Goal: Transaction & Acquisition: Purchase product/service

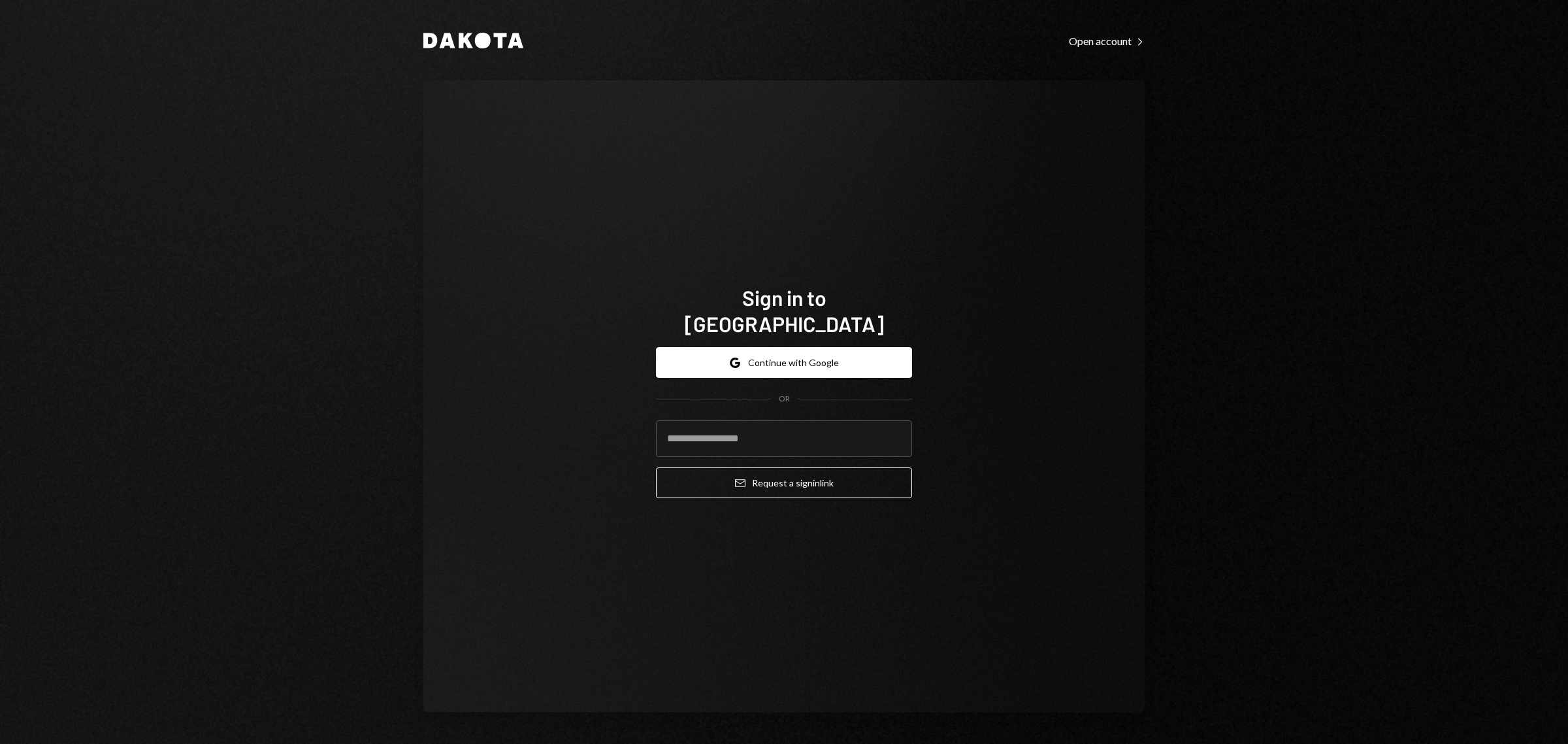
type input "**********"
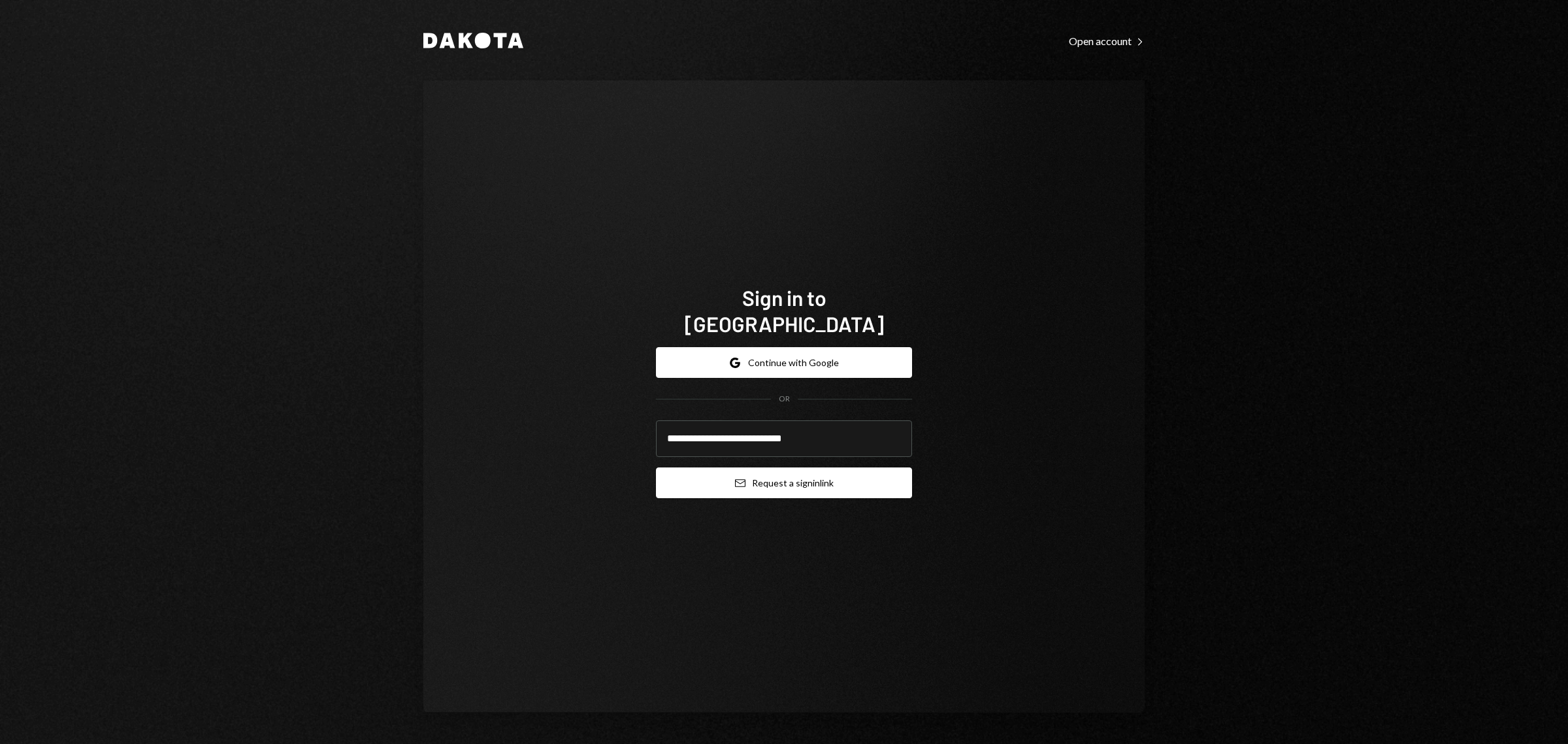
click at [750, 475] on button "Email Request a sign in link" at bounding box center [783, 483] width 256 height 31
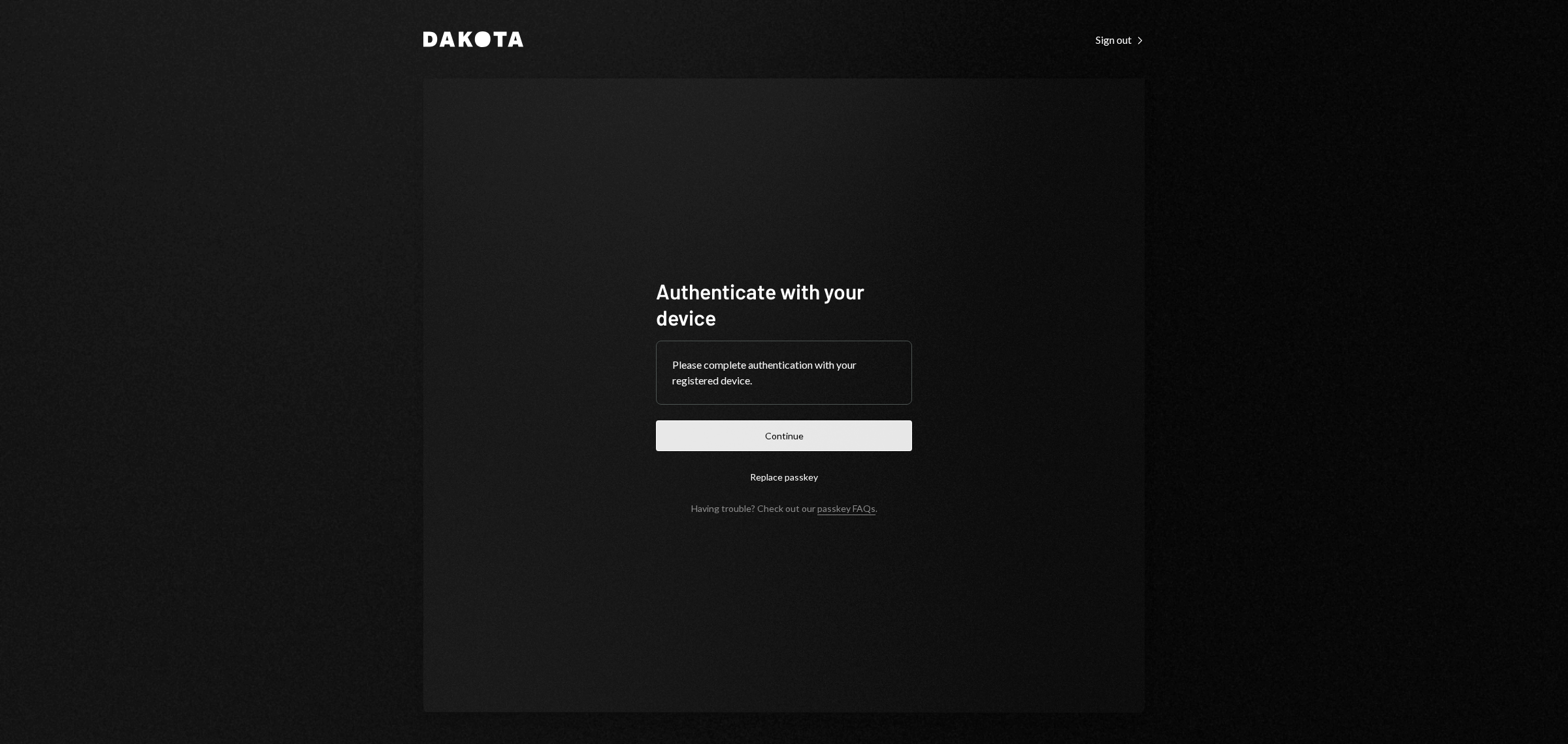
click at [752, 437] on button "Continue" at bounding box center [783, 436] width 256 height 31
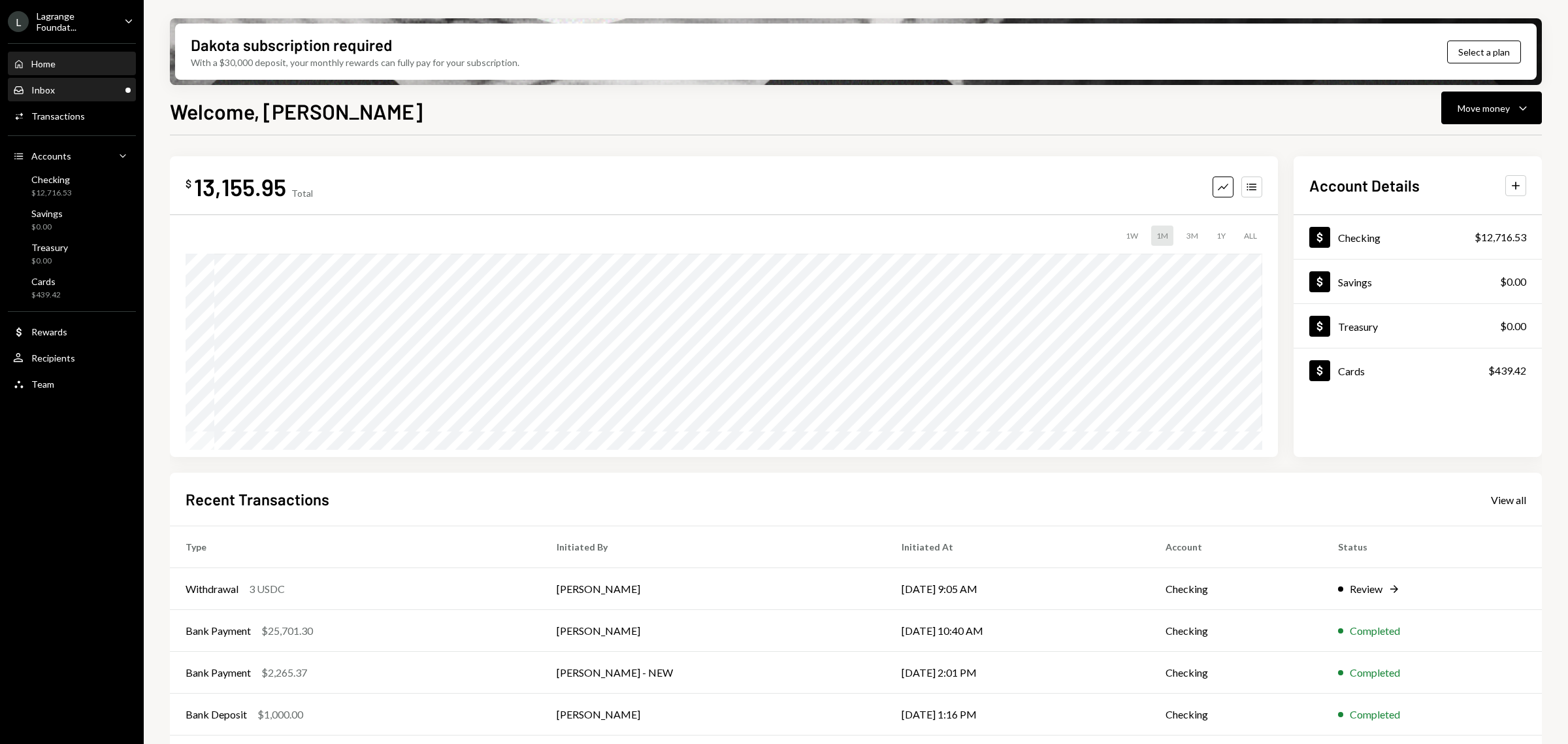
click at [46, 93] on div "Inbox" at bounding box center [43, 89] width 23 height 11
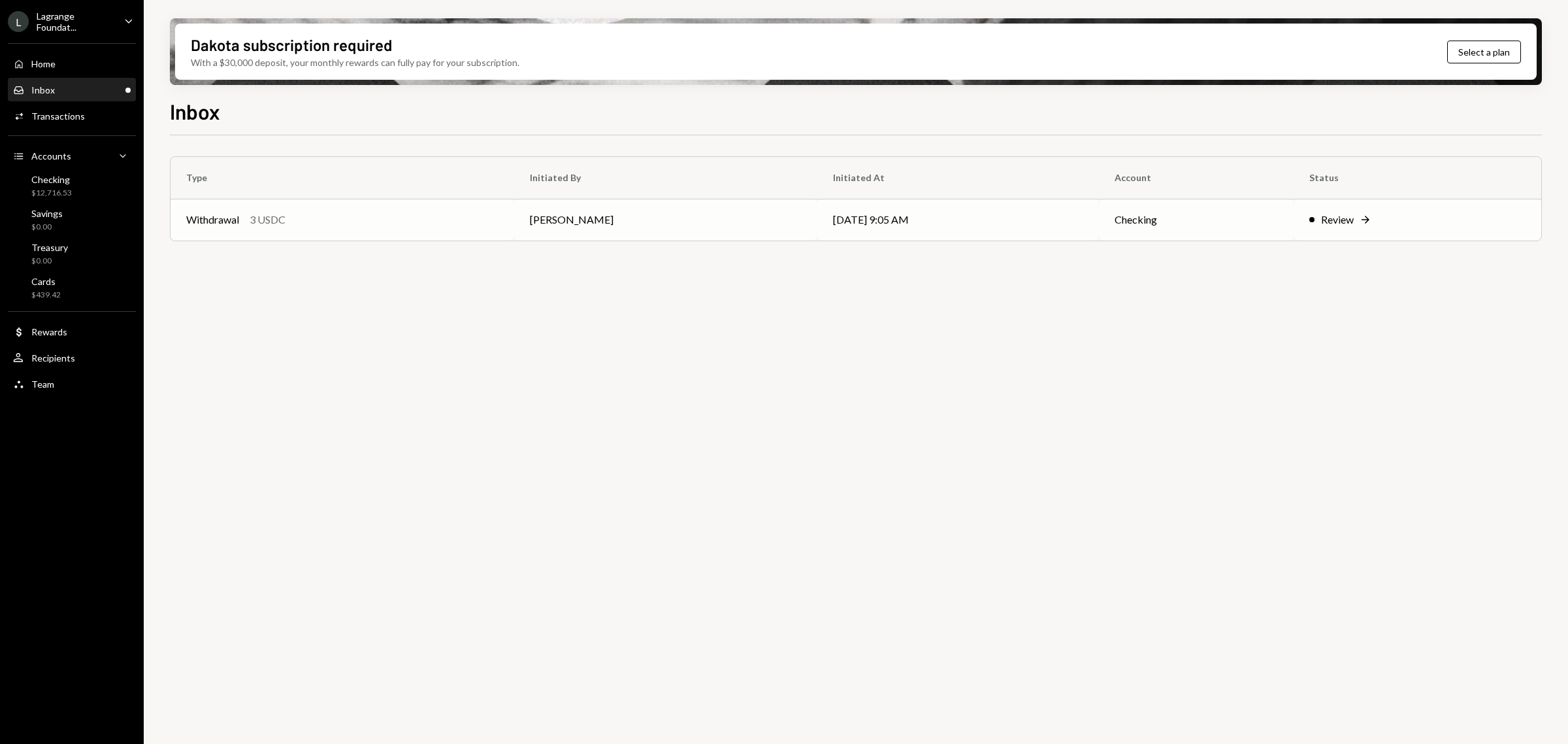
click at [1388, 223] on div "Review Right Arrow" at bounding box center [1417, 219] width 217 height 15
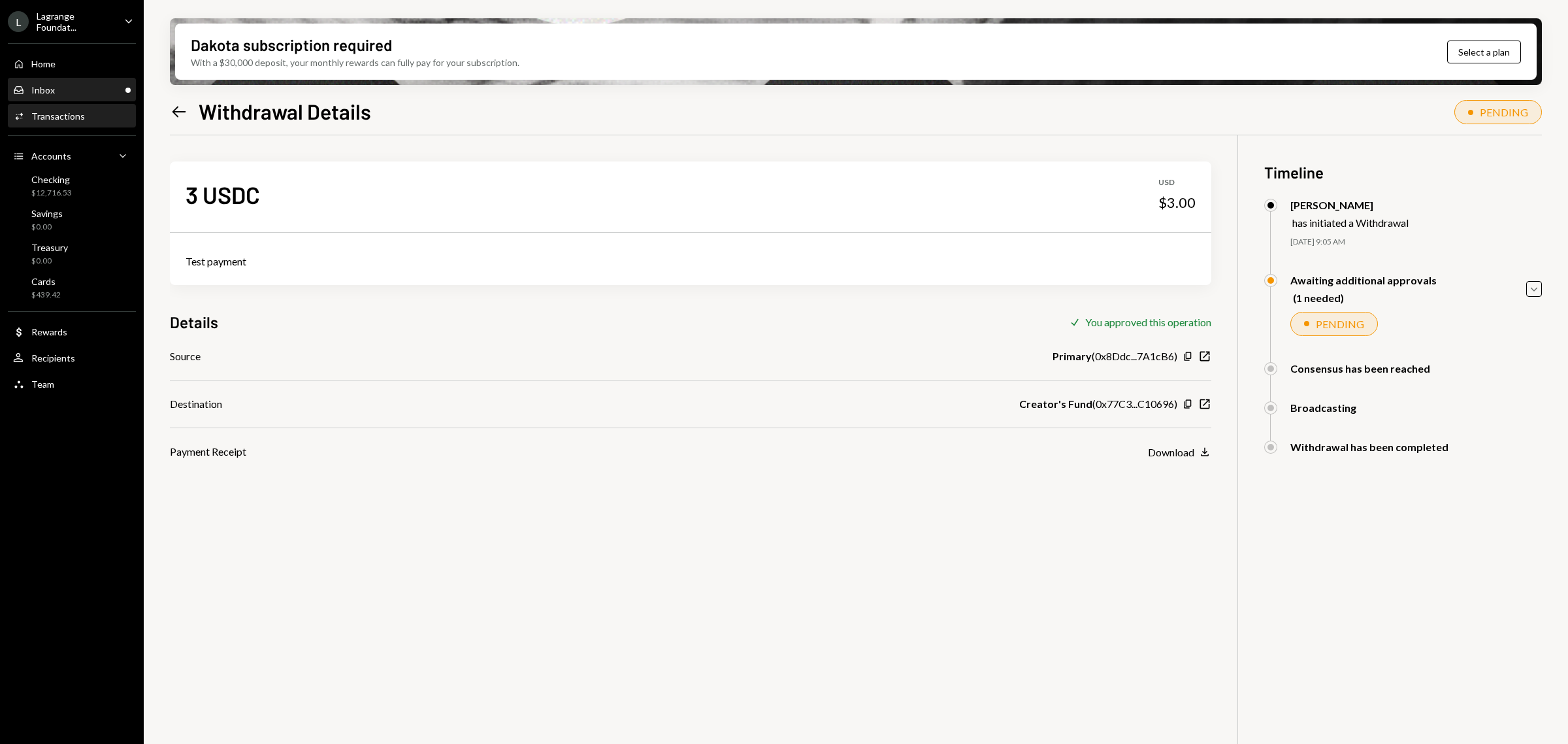
click at [72, 89] on div "Inbox Inbox" at bounding box center [71, 90] width 117 height 12
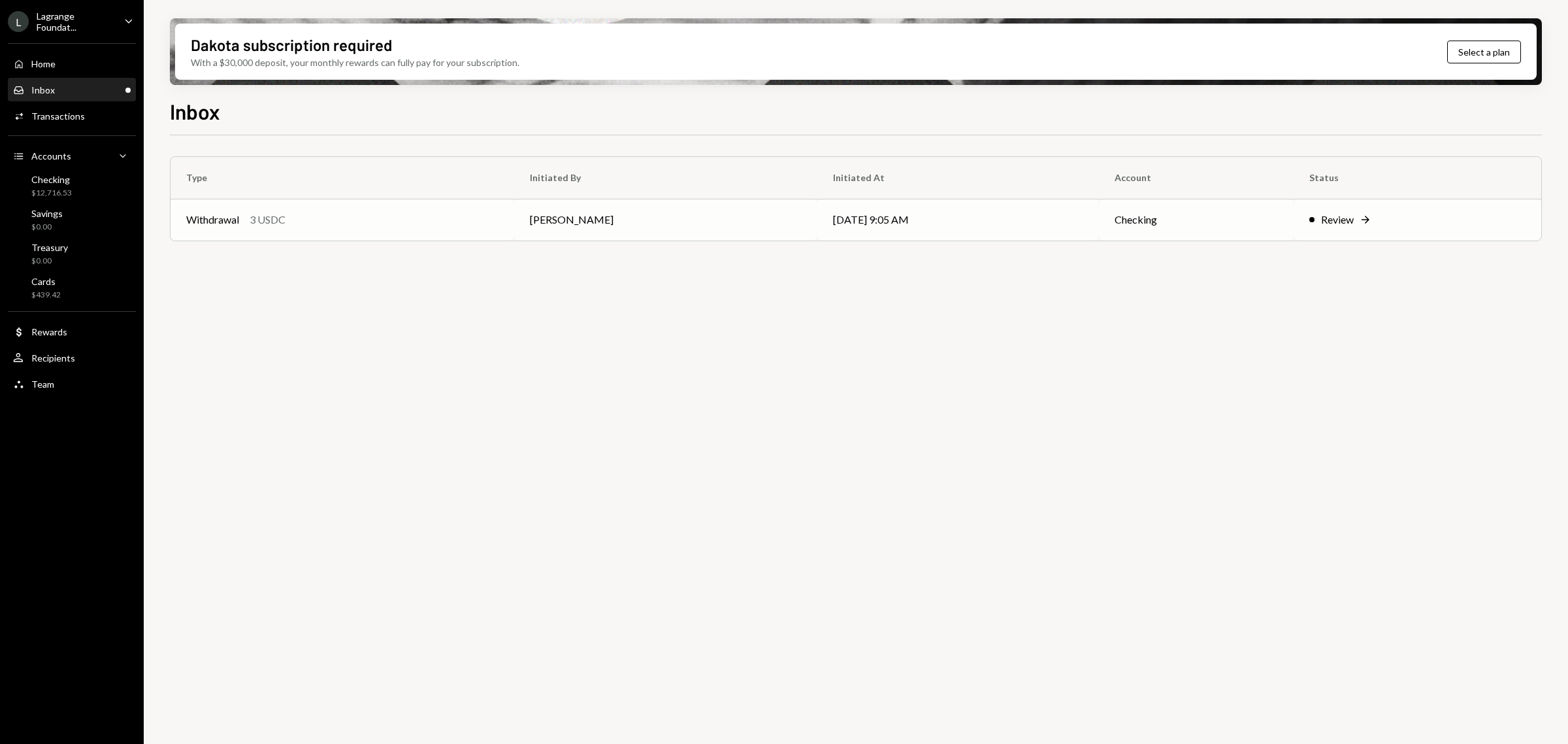
click at [263, 214] on div "3 USDC" at bounding box center [268, 219] width 36 height 15
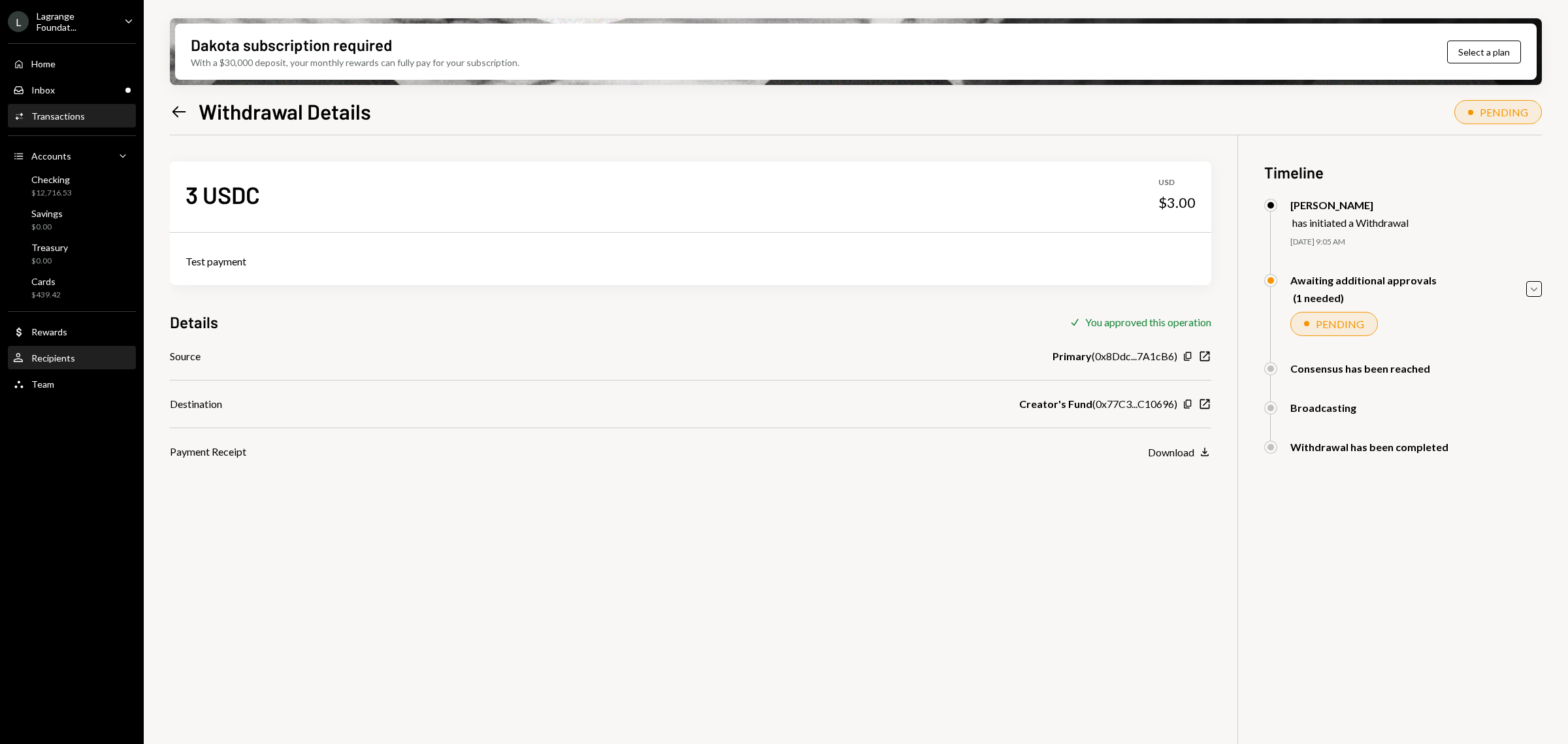
click at [70, 355] on div "Recipients" at bounding box center [53, 357] width 44 height 11
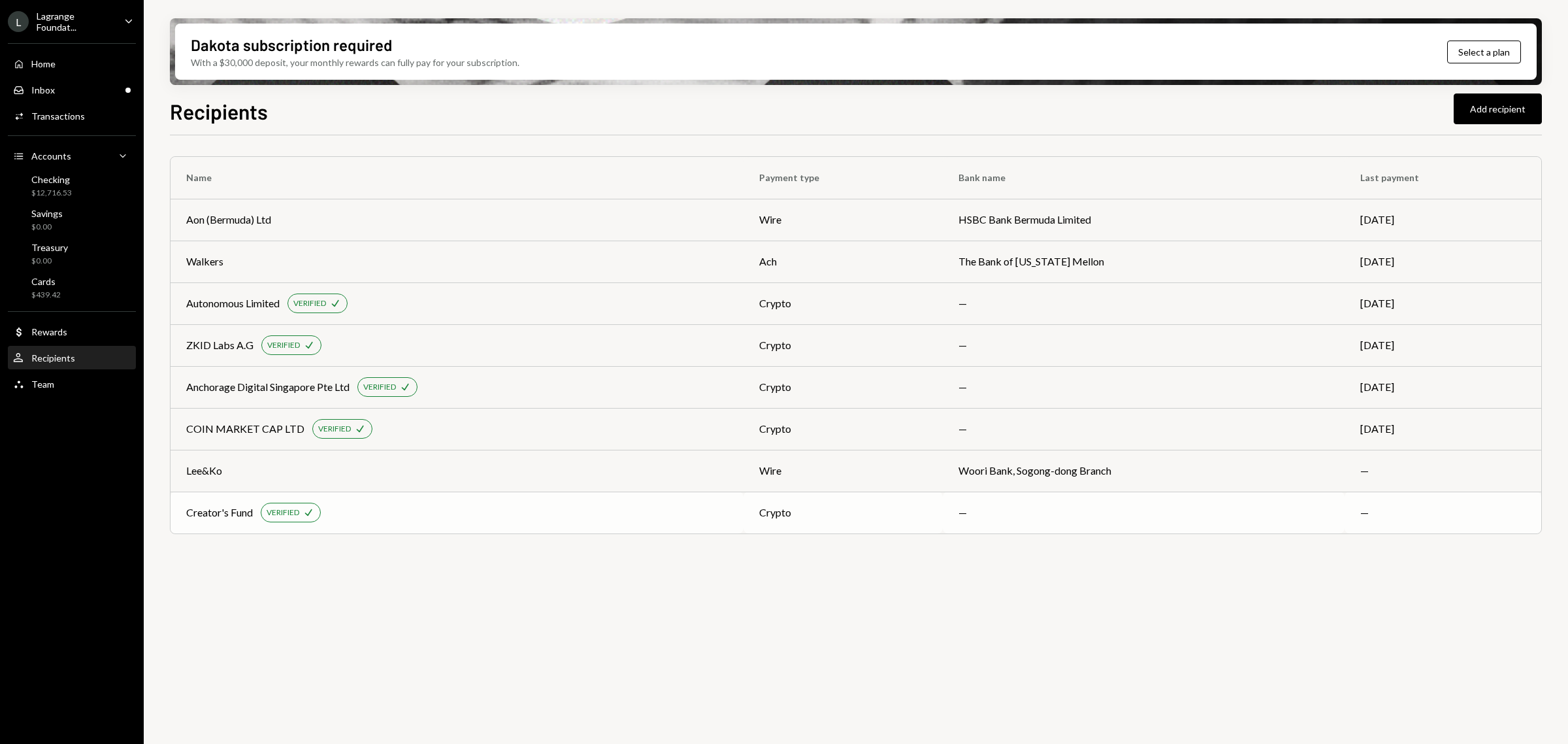
click at [478, 516] on div "Creator's Fund VERIFIED Check" at bounding box center [457, 512] width 542 height 20
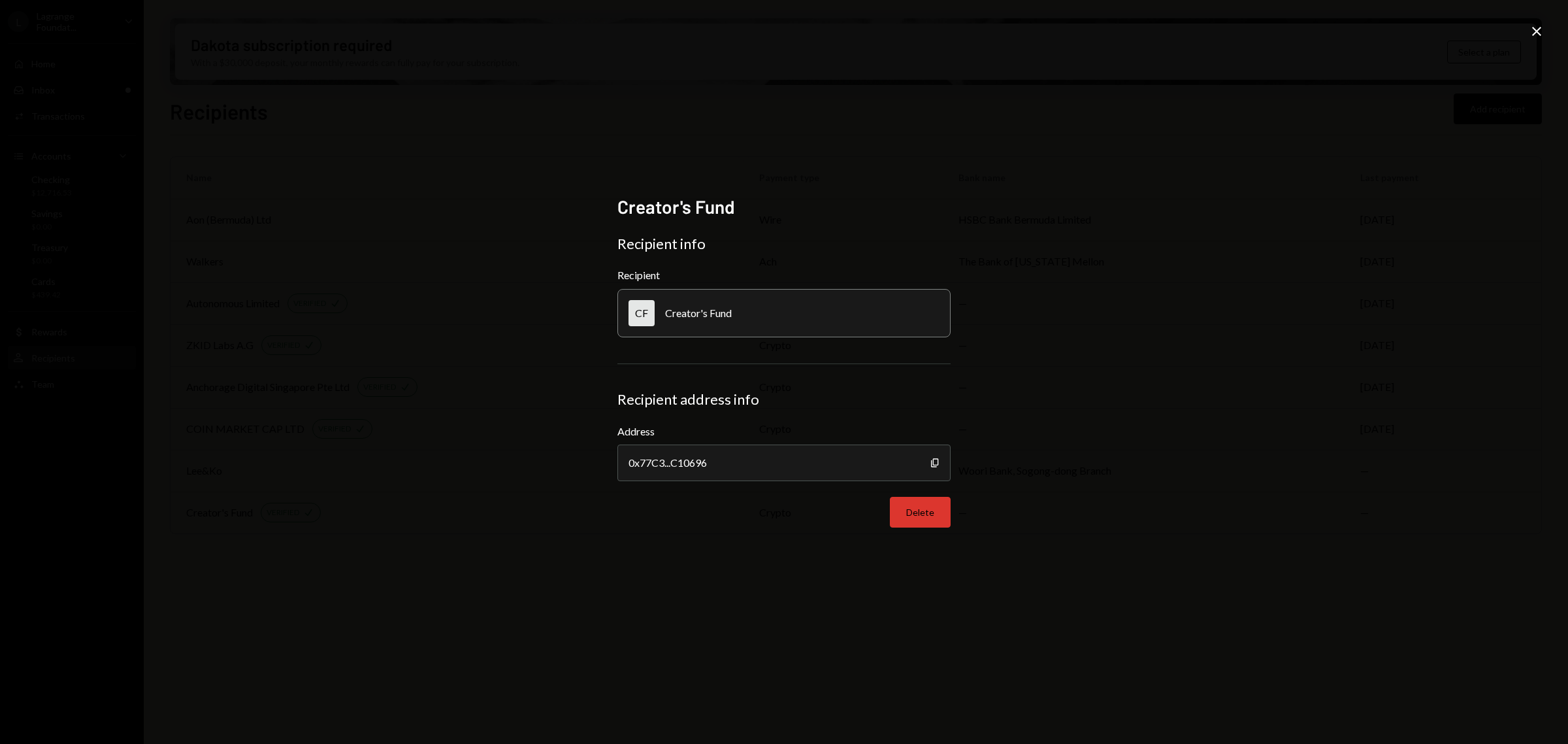
click at [922, 512] on button "Delete" at bounding box center [920, 512] width 61 height 31
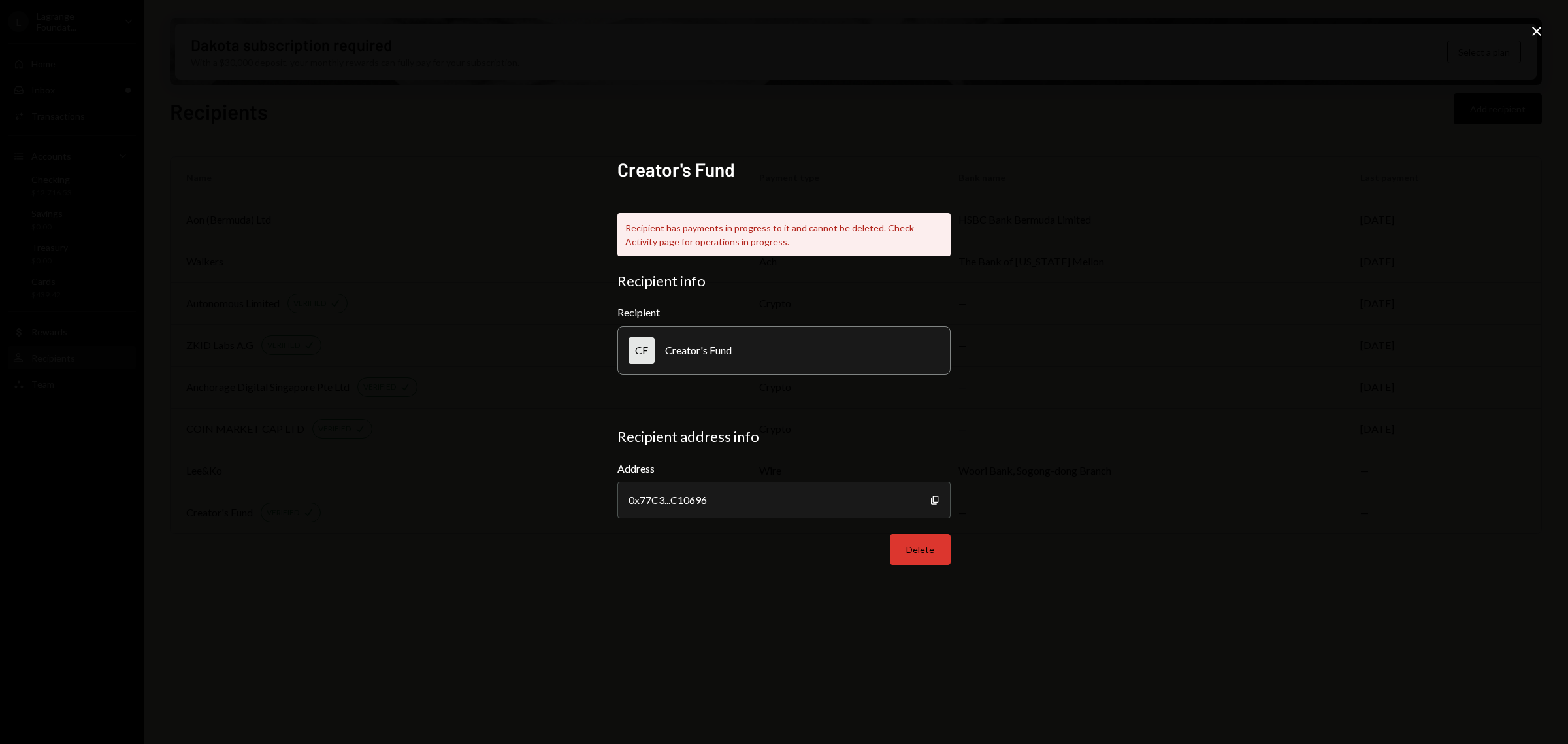
click at [923, 552] on button "Delete" at bounding box center [920, 550] width 61 height 31
click at [925, 557] on button "Delete" at bounding box center [920, 550] width 61 height 31
click at [1543, 27] on icon "Close" at bounding box center [1536, 31] width 15 height 15
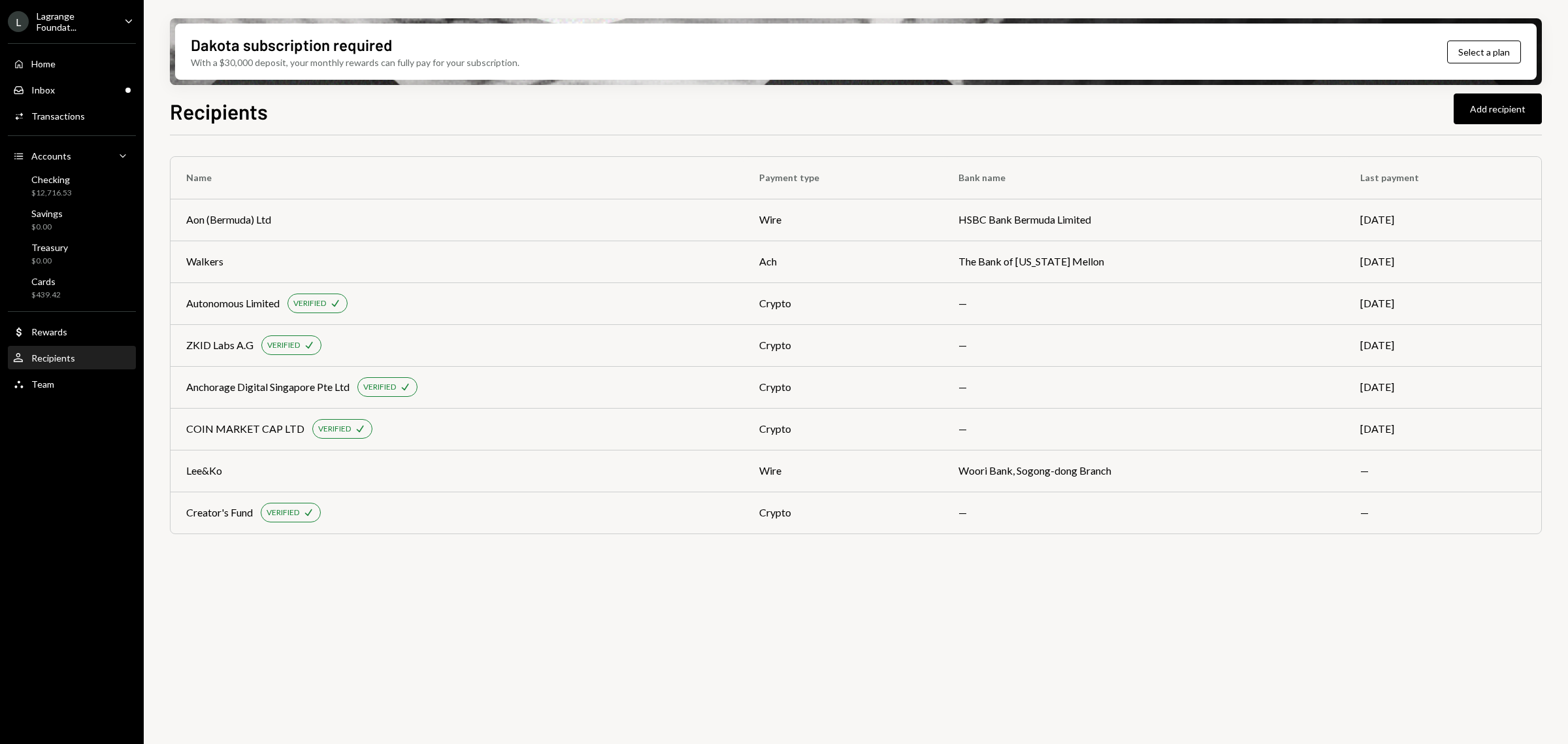
click at [70, 75] on div "Home Home Inbox Inbox Activities Transactions Accounts Accounts Caret Down Chec…" at bounding box center [72, 217] width 144 height 363
click at [70, 87] on div "Inbox Inbox" at bounding box center [71, 90] width 117 height 12
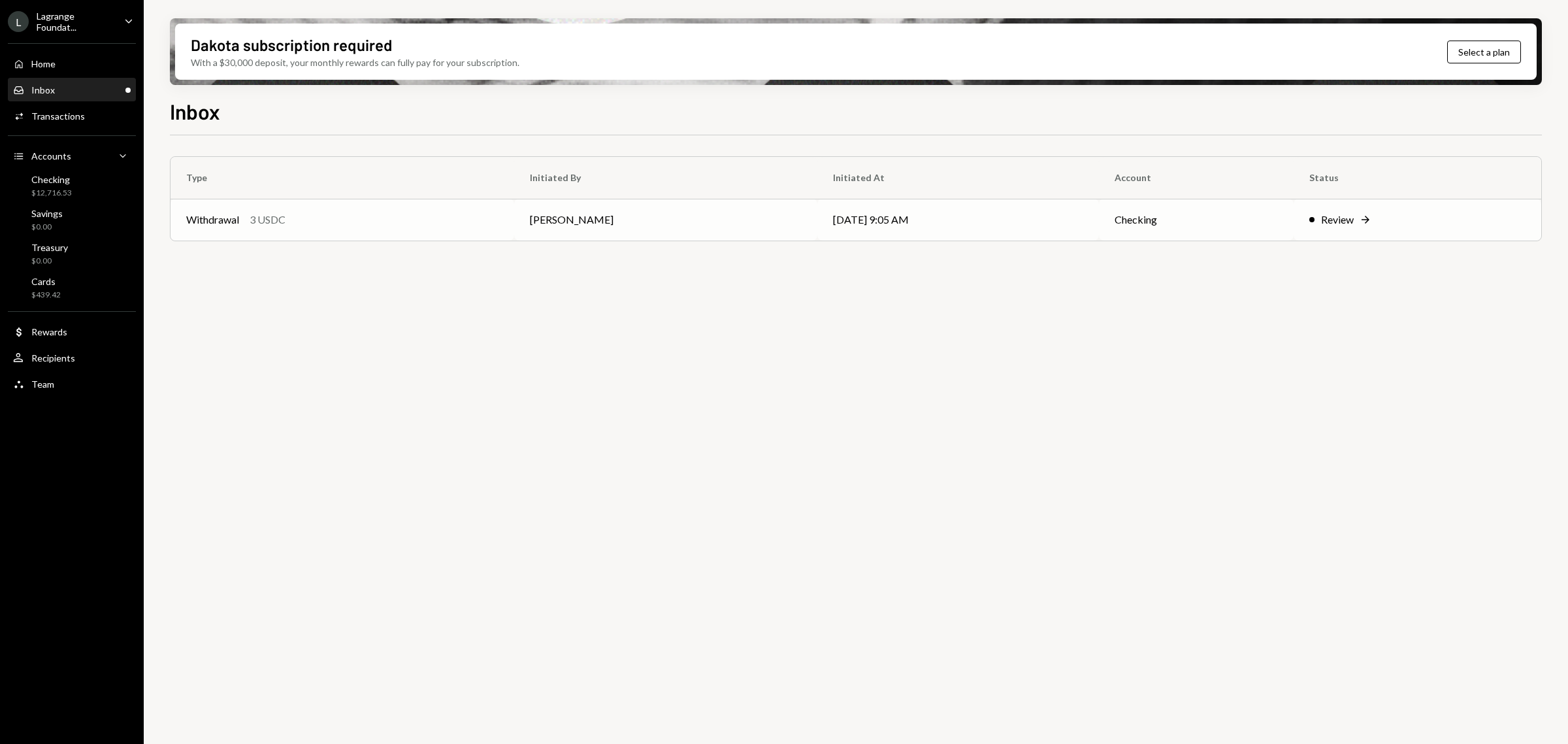
click at [716, 214] on td "[PERSON_NAME]" at bounding box center [665, 219] width 302 height 42
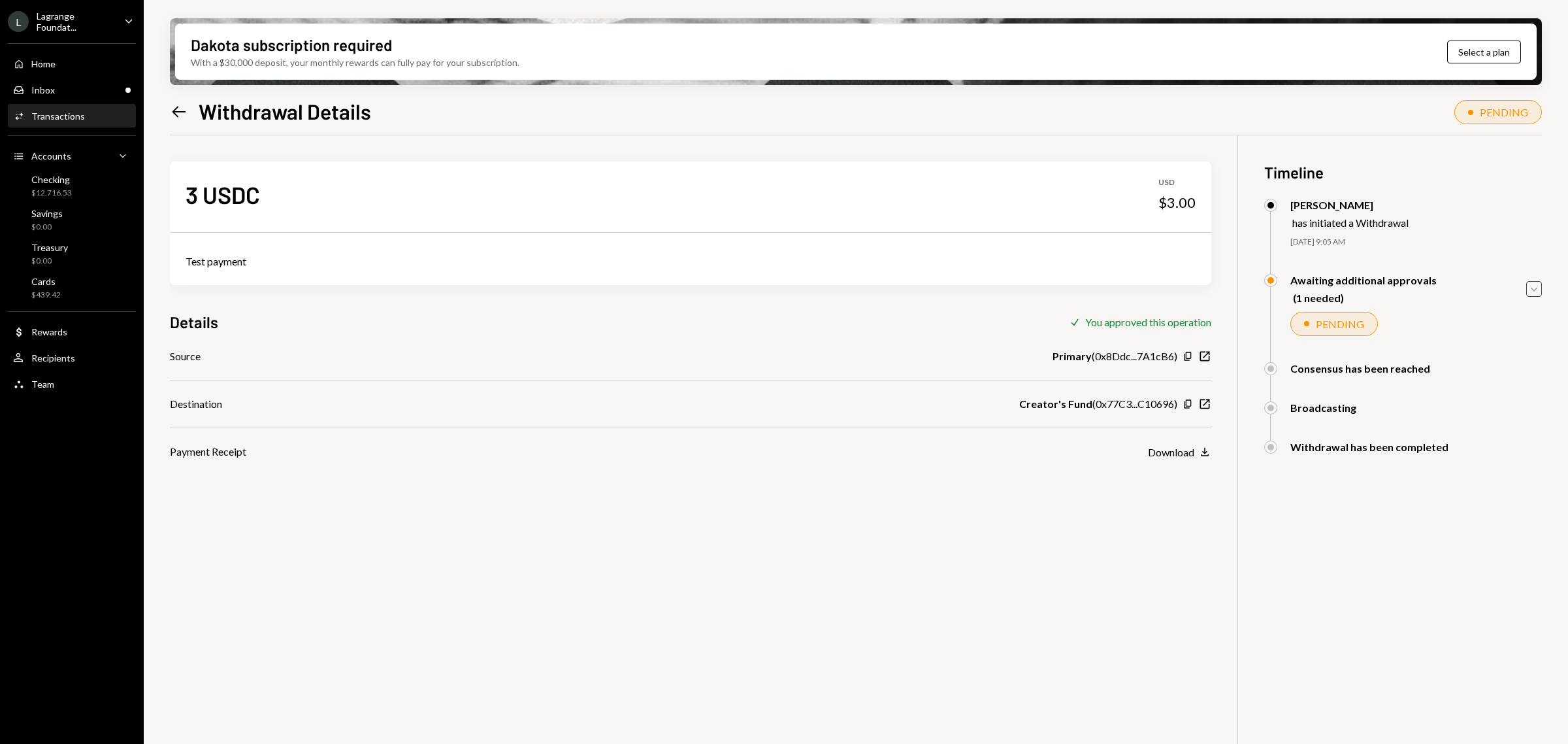
click at [1529, 289] on icon "Caret Down" at bounding box center [1534, 289] width 15 height 15
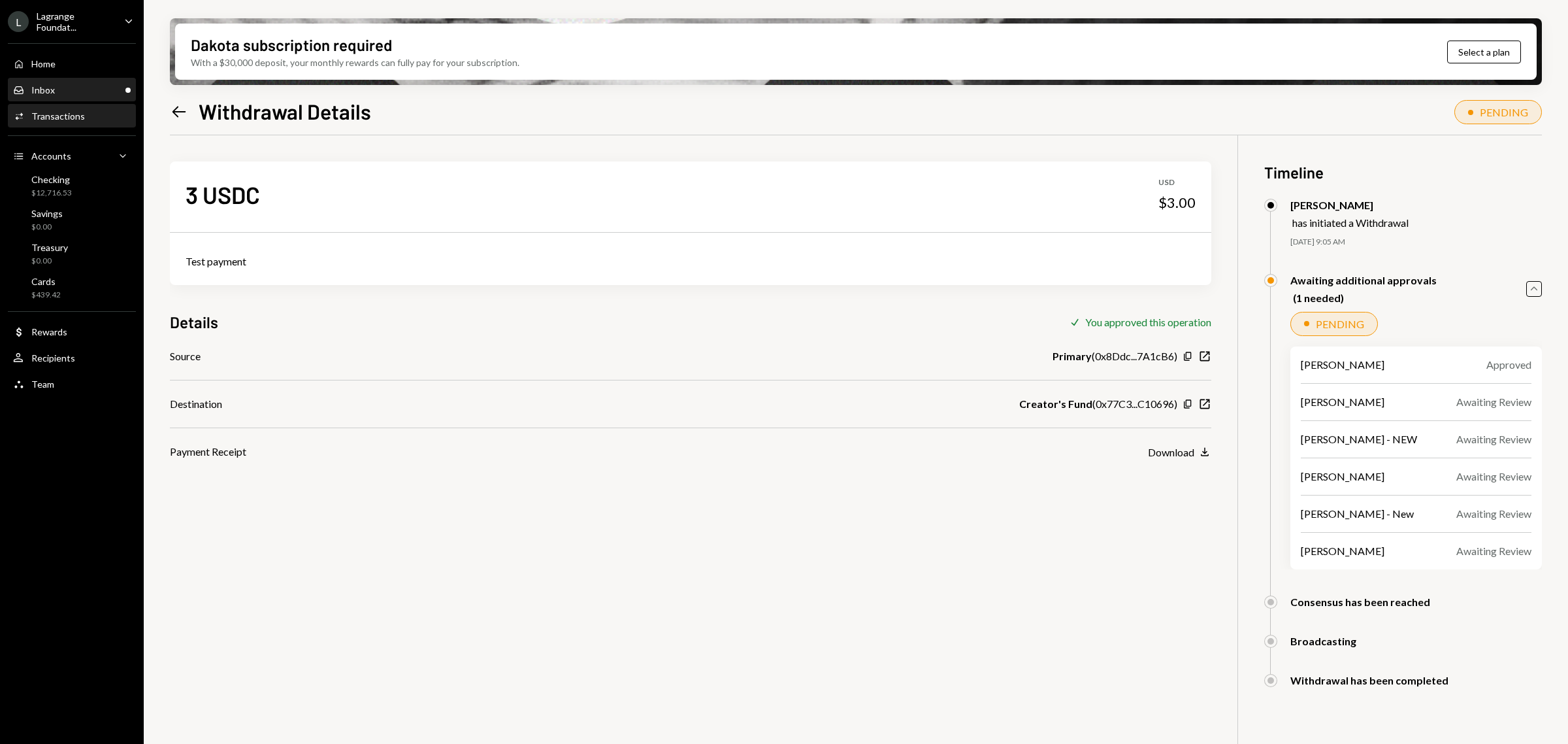
click at [104, 81] on div "Inbox Inbox" at bounding box center [71, 90] width 117 height 22
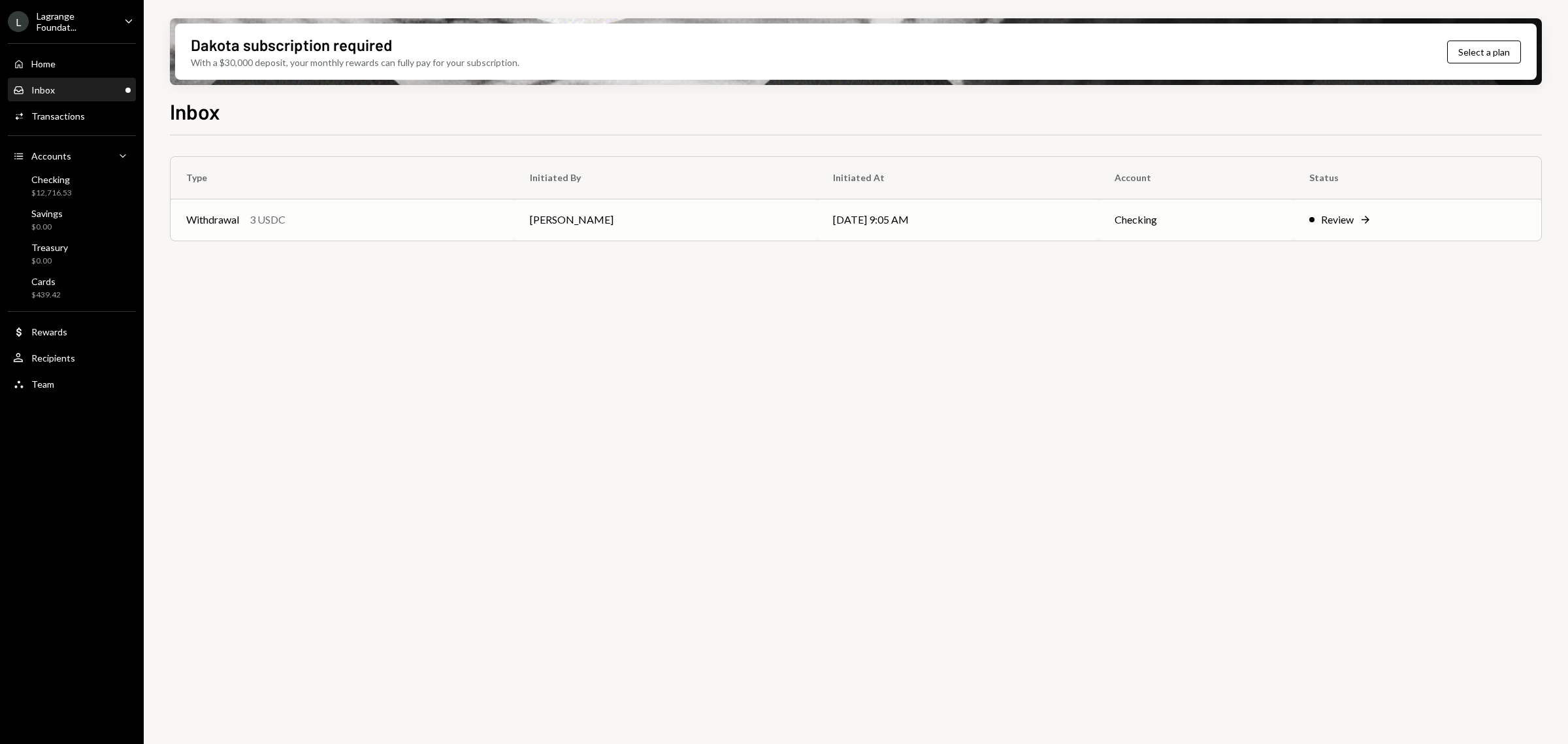
click at [456, 211] on div "Withdrawal 3 USDC" at bounding box center [342, 219] width 312 height 15
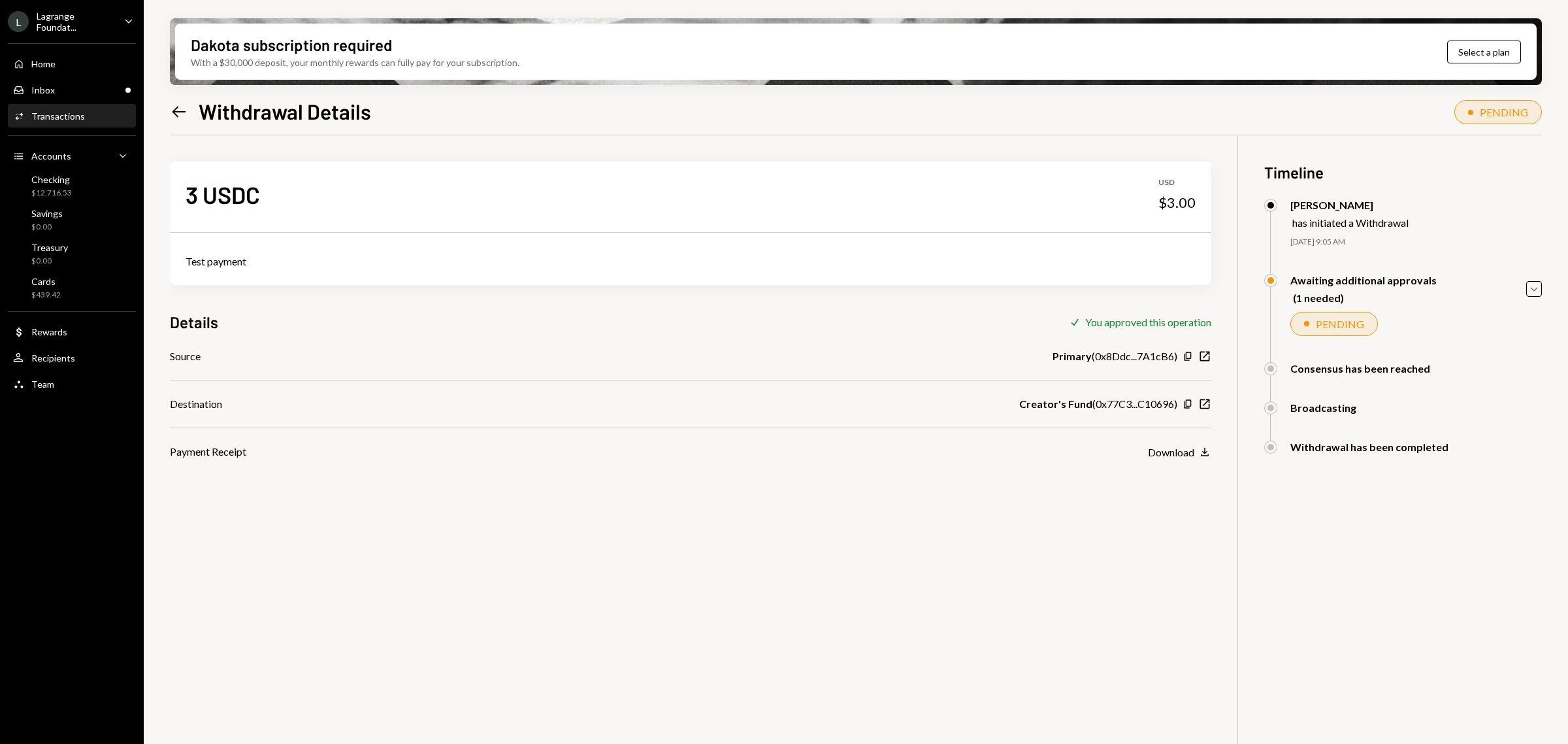
click at [41, 21] on div "Lagrange Foundat..." at bounding box center [75, 21] width 77 height 22
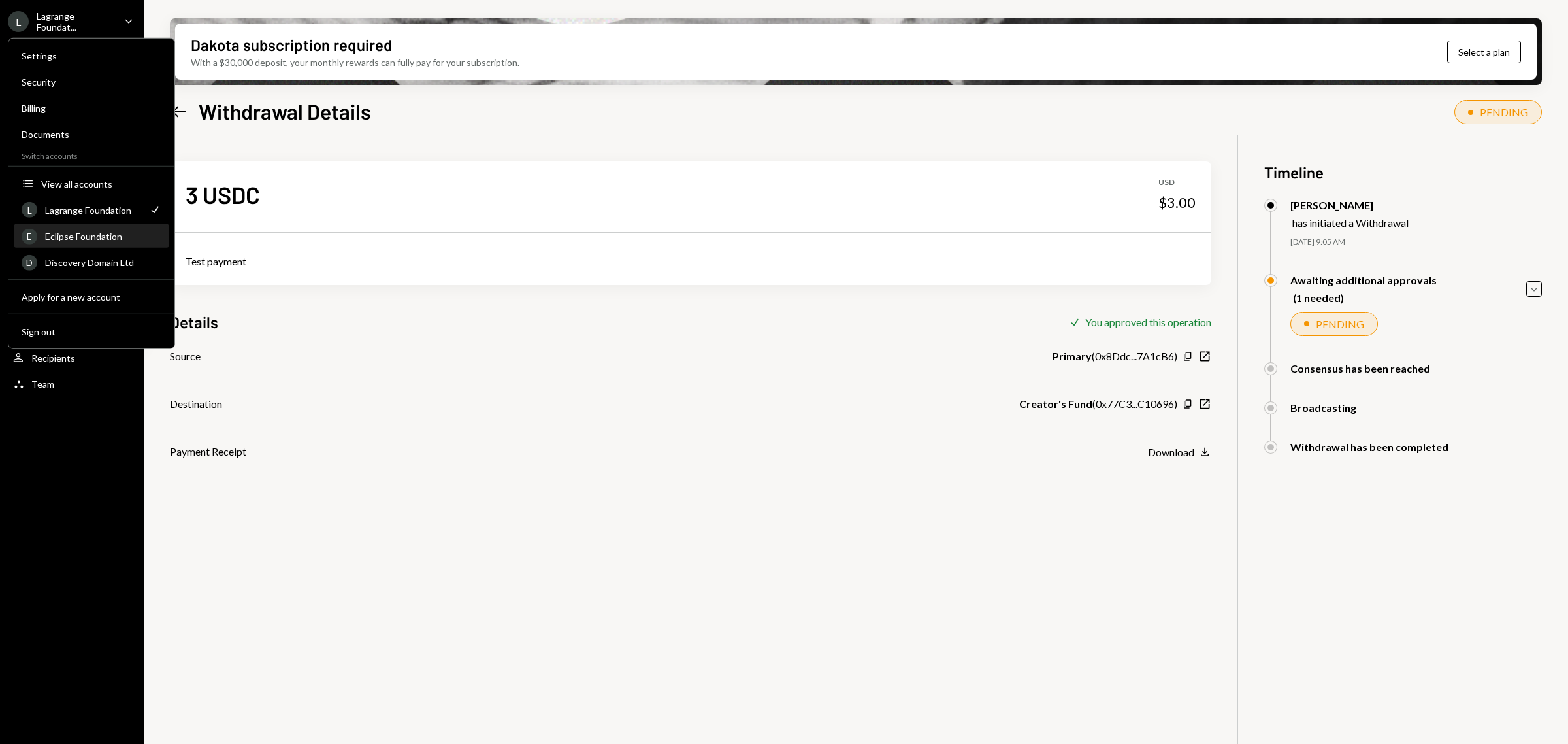
click at [80, 234] on div "Eclipse Foundation" at bounding box center [104, 235] width 116 height 11
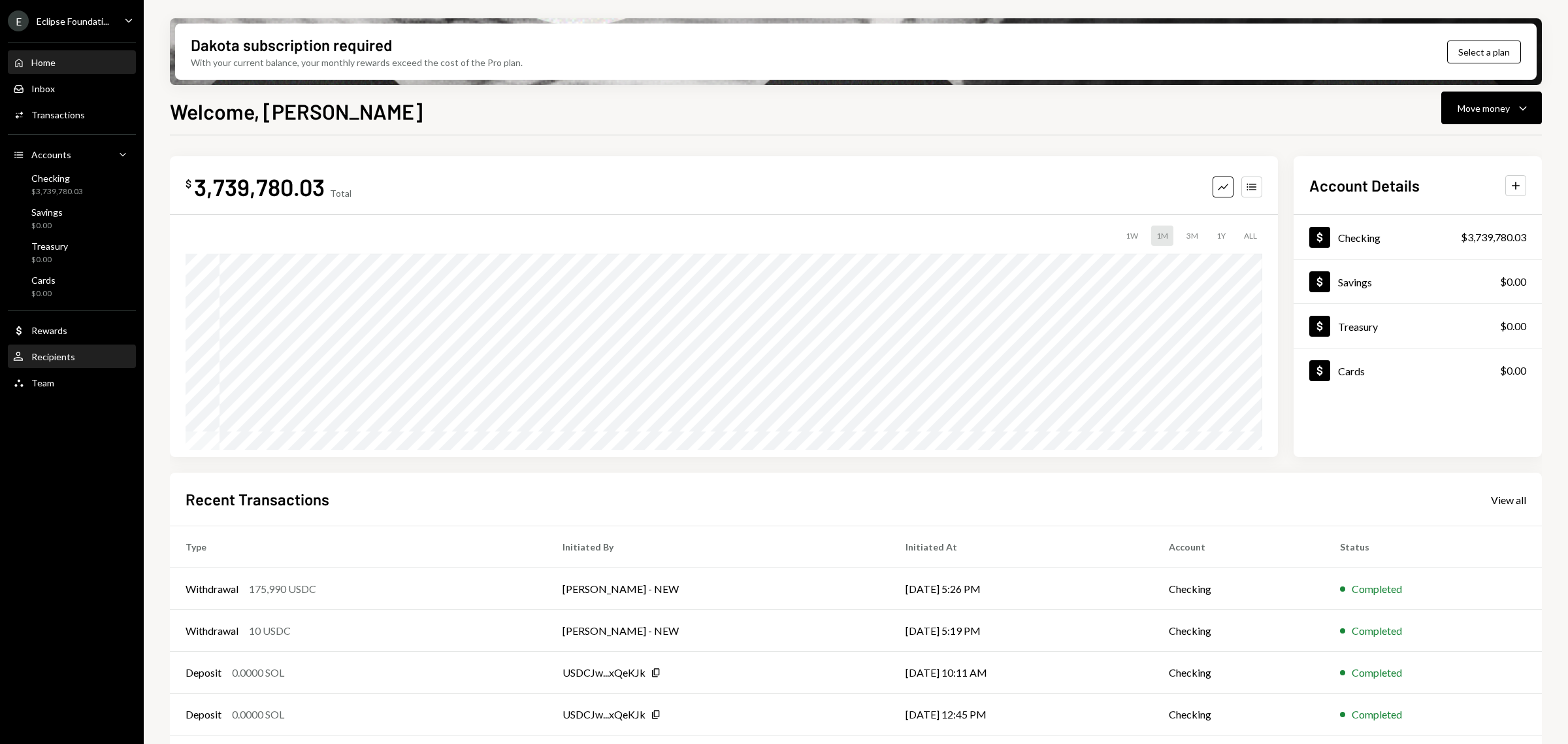
click at [62, 357] on div "Recipients" at bounding box center [53, 356] width 44 height 11
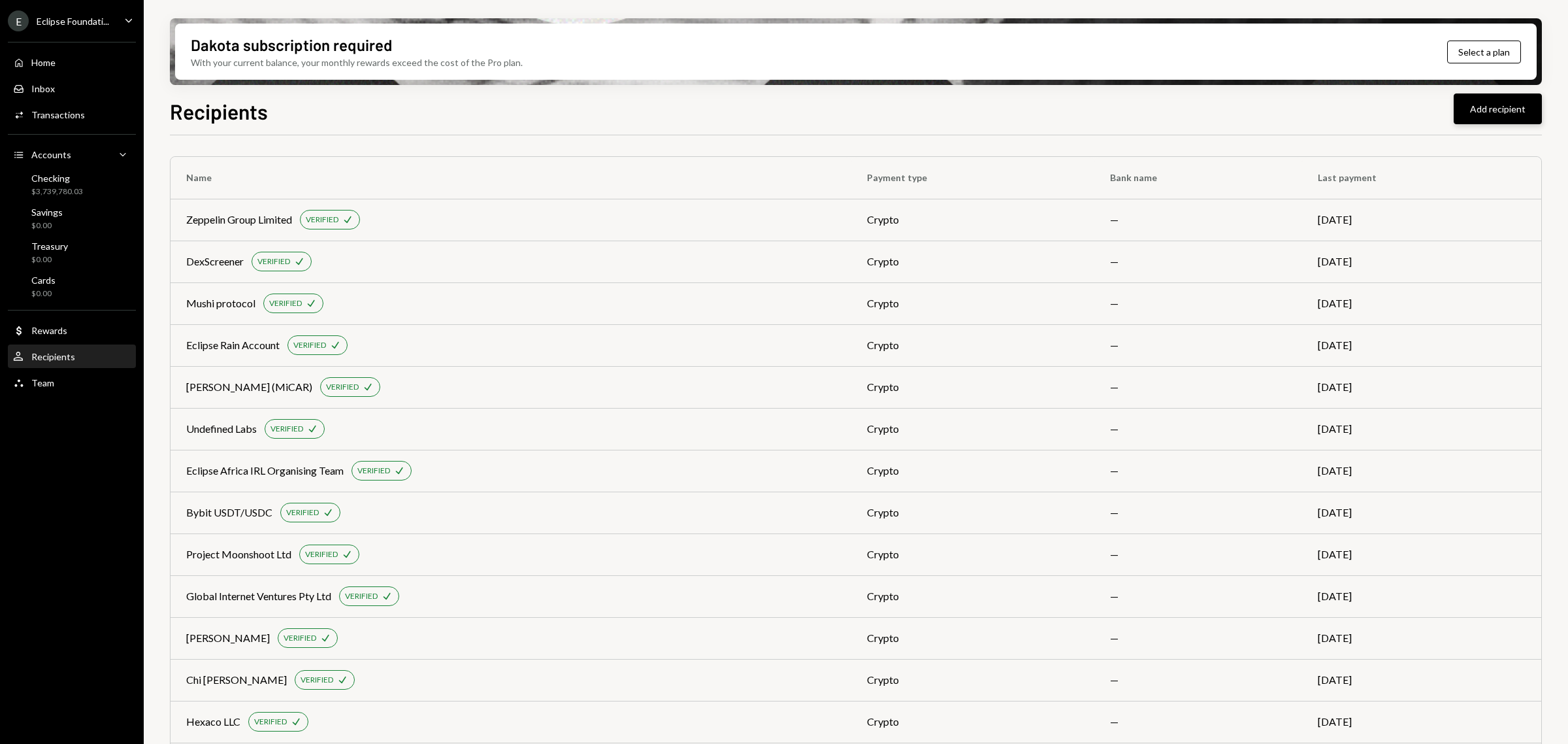
click at [1474, 116] on button "Add recipient" at bounding box center [1498, 109] width 88 height 31
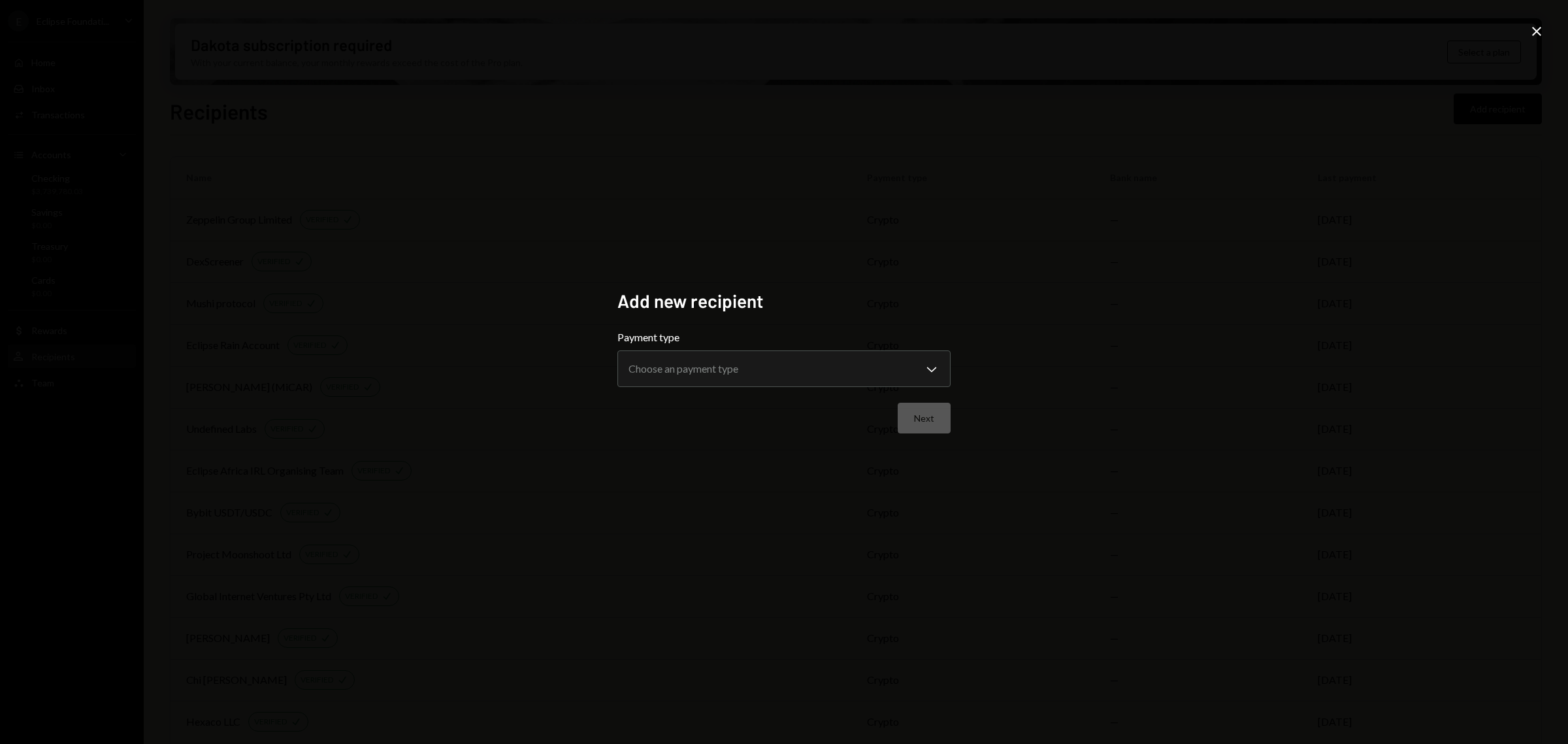
click at [752, 344] on div "**********" at bounding box center [783, 358] width 333 height 57
click at [740, 368] on body "E Eclipse Foundati... Caret Down Home Home Inbox Inbox Activities Transactions …" at bounding box center [784, 372] width 1568 height 744
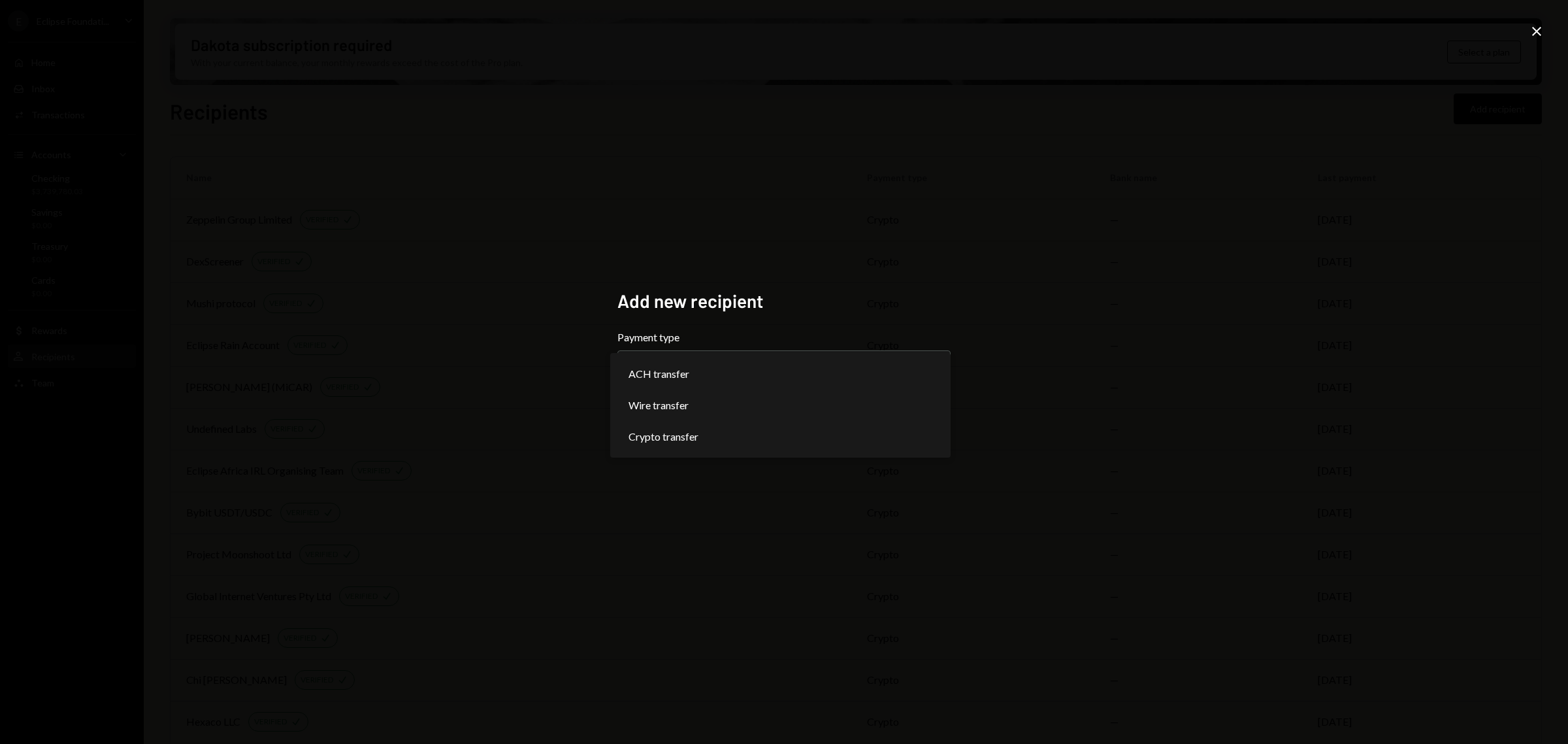
select select "******"
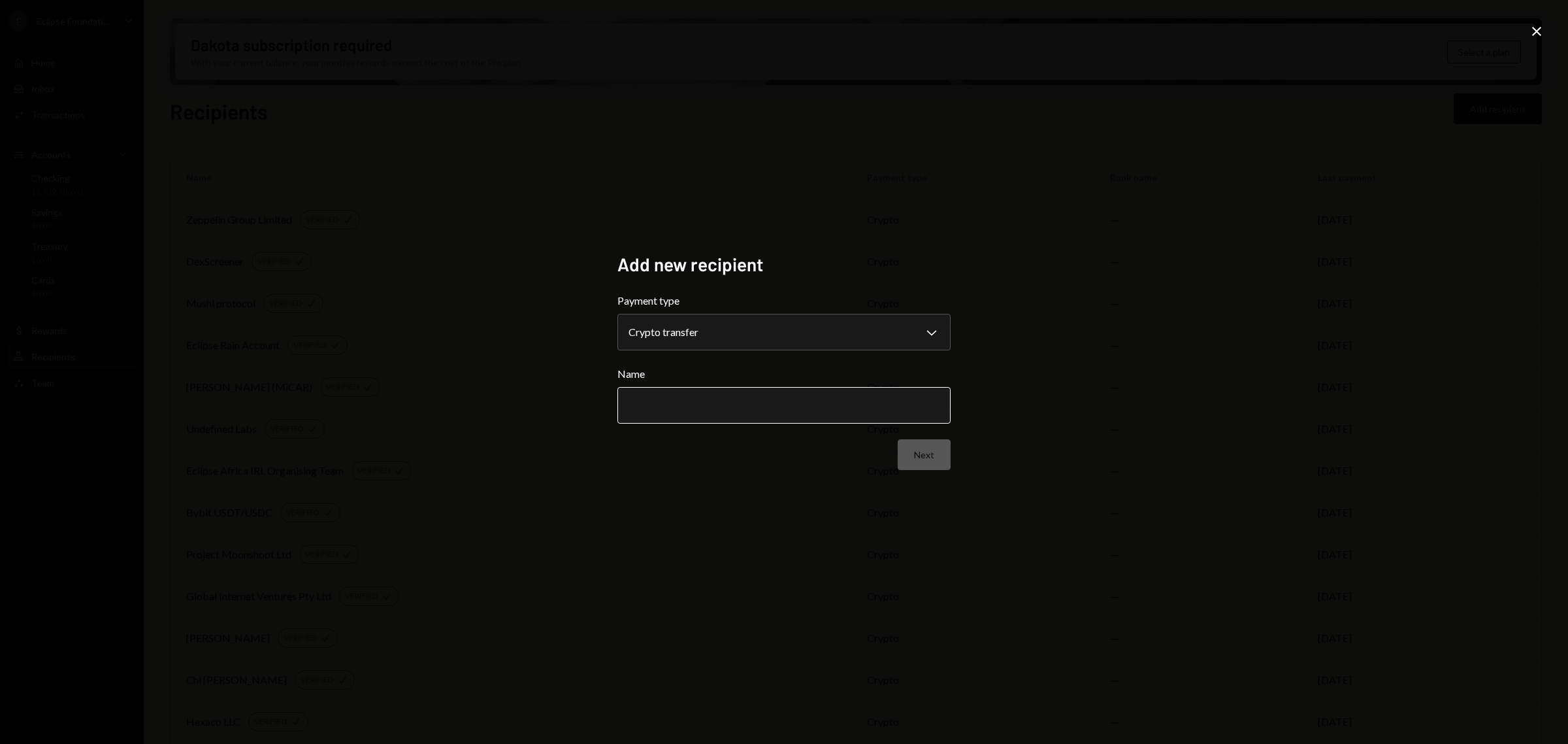
click at [678, 399] on input "Name" at bounding box center [783, 405] width 333 height 37
type input "**********"
click at [932, 457] on button "Next" at bounding box center [924, 455] width 53 height 31
click at [692, 342] on body "E Eclipse Foundati... Caret Down Home Home Inbox Inbox Activities Transactions …" at bounding box center [784, 372] width 1568 height 744
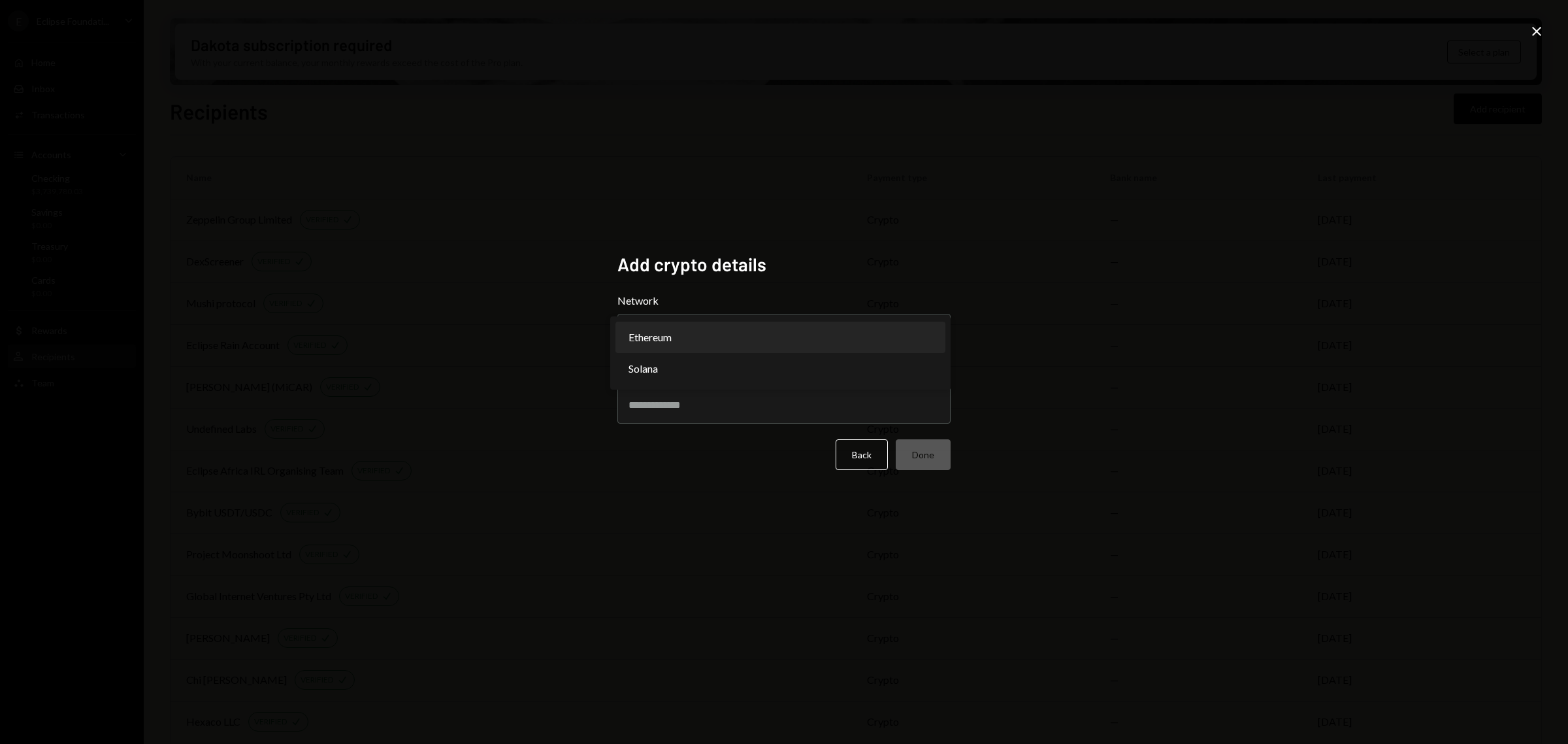
select select "**********"
click at [650, 409] on input "Address" at bounding box center [783, 405] width 333 height 37
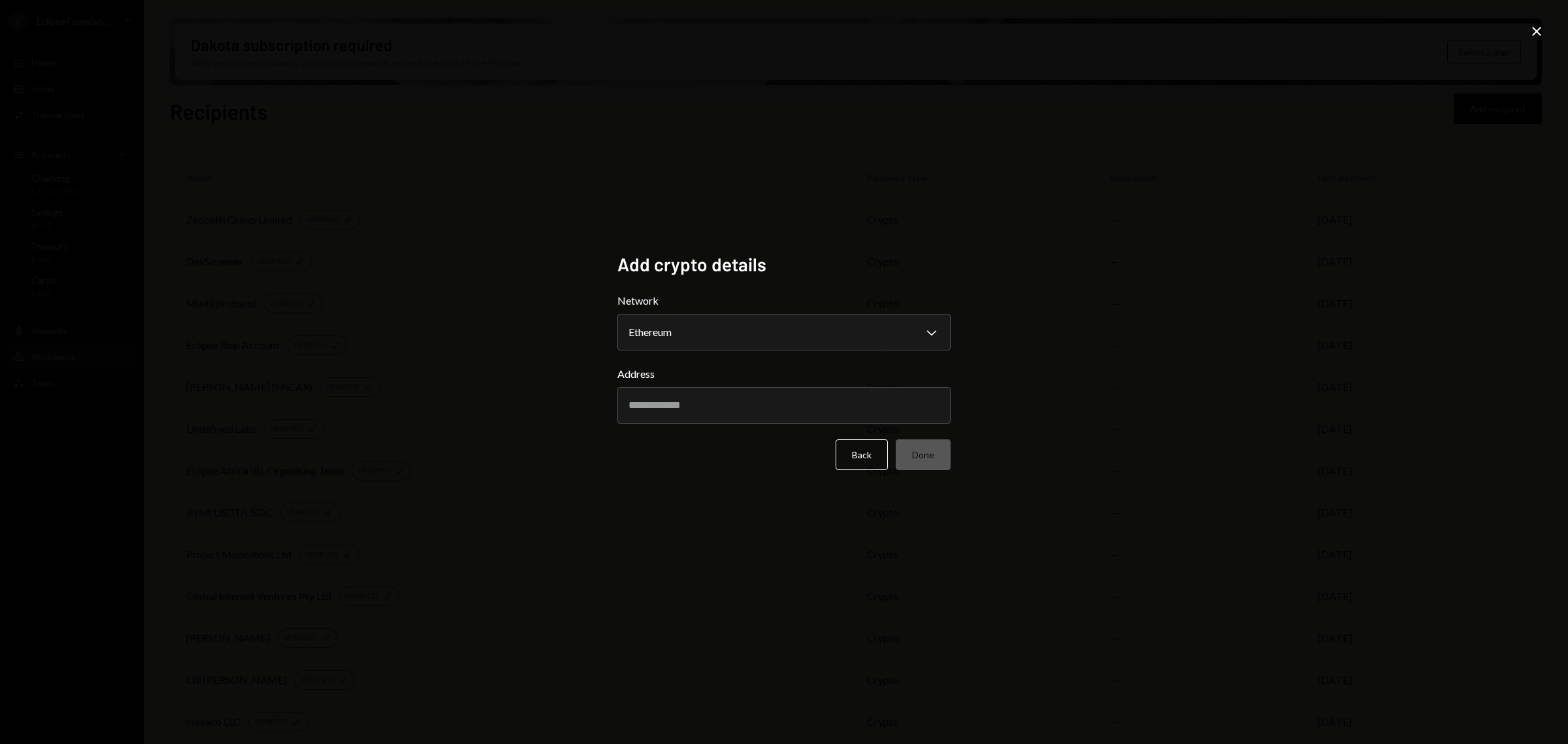
paste input "**********"
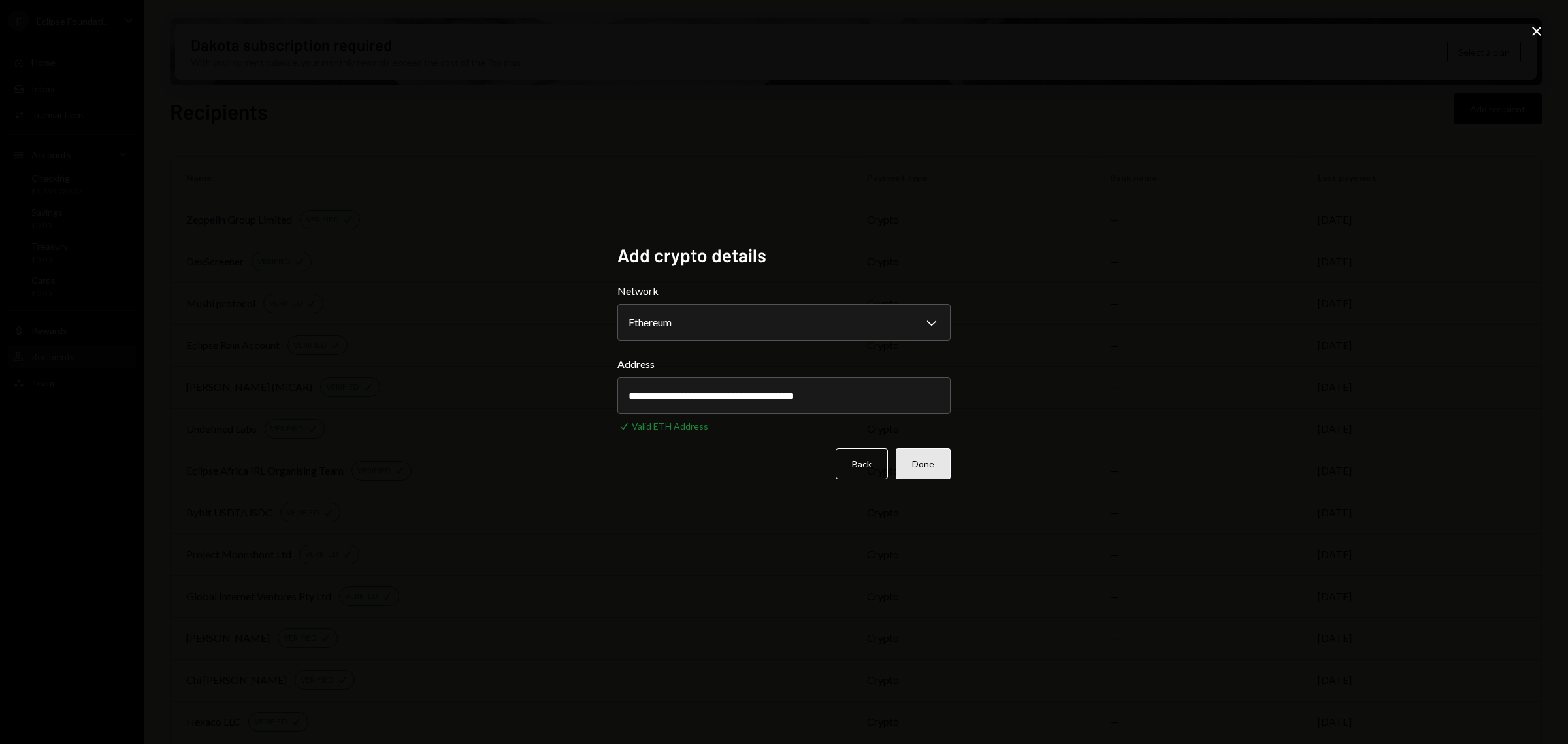
type input "**********"
click at [916, 461] on button "Done" at bounding box center [924, 464] width 55 height 31
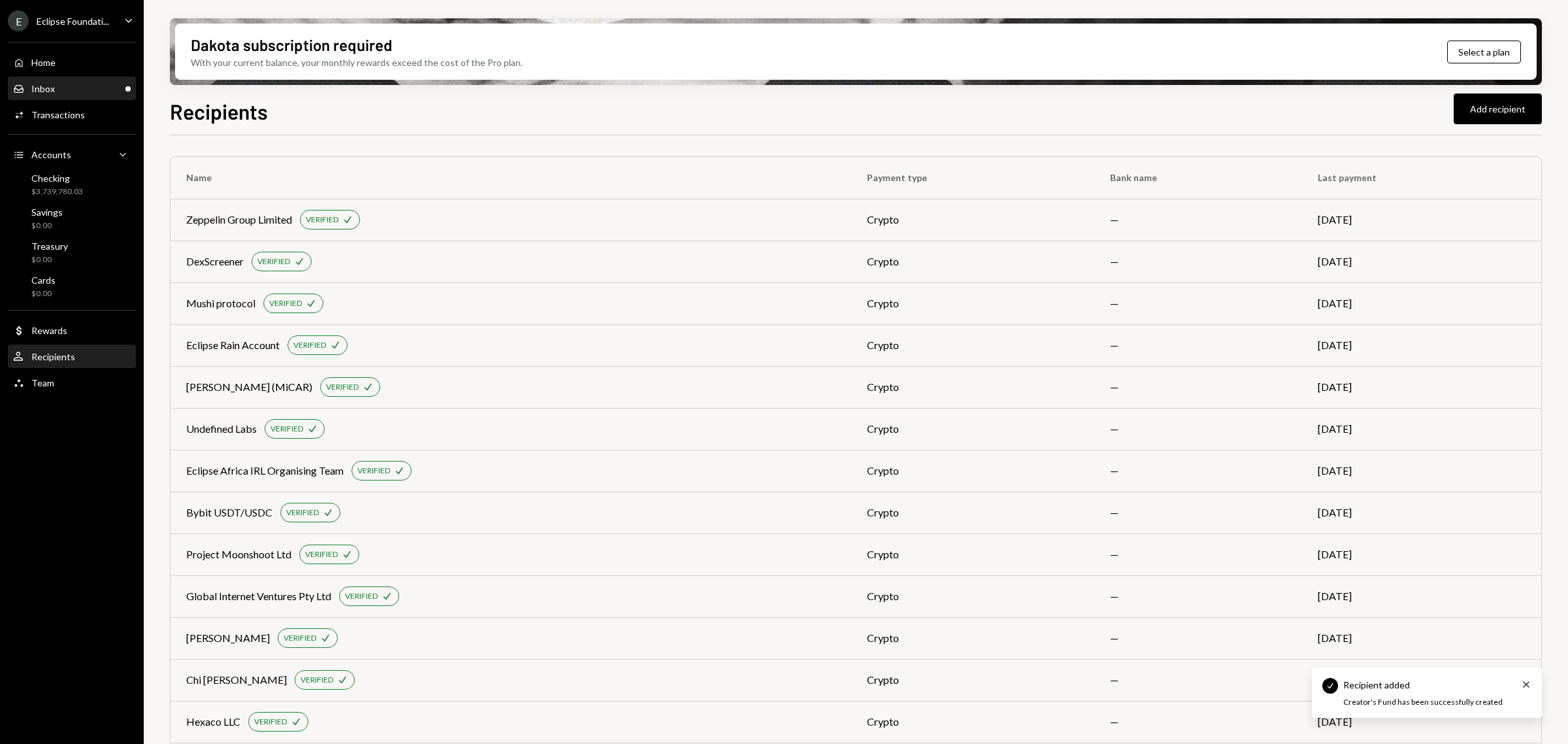
click at [68, 88] on div "Inbox Inbox" at bounding box center [71, 89] width 117 height 12
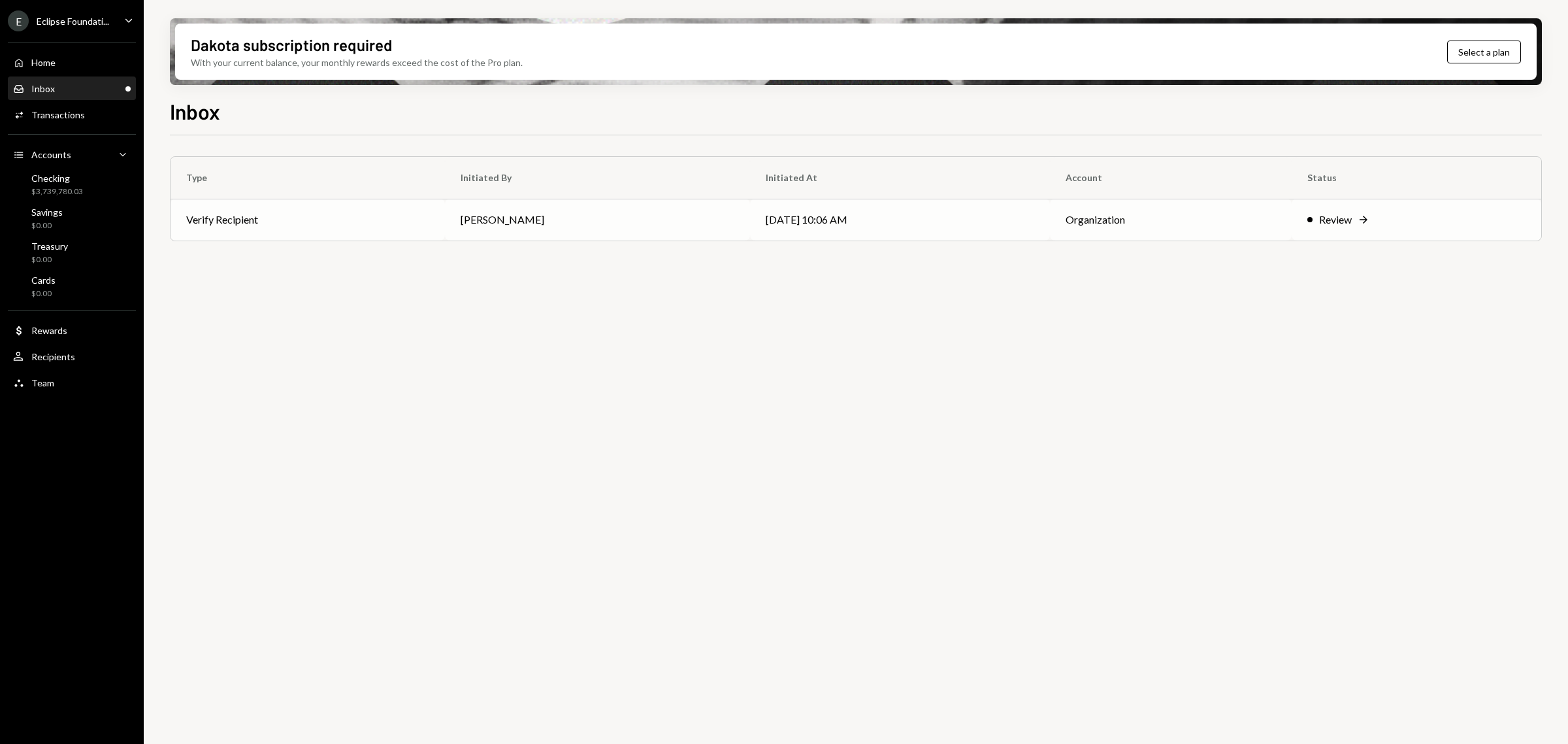
click at [543, 217] on td "[PERSON_NAME]" at bounding box center [597, 219] width 306 height 42
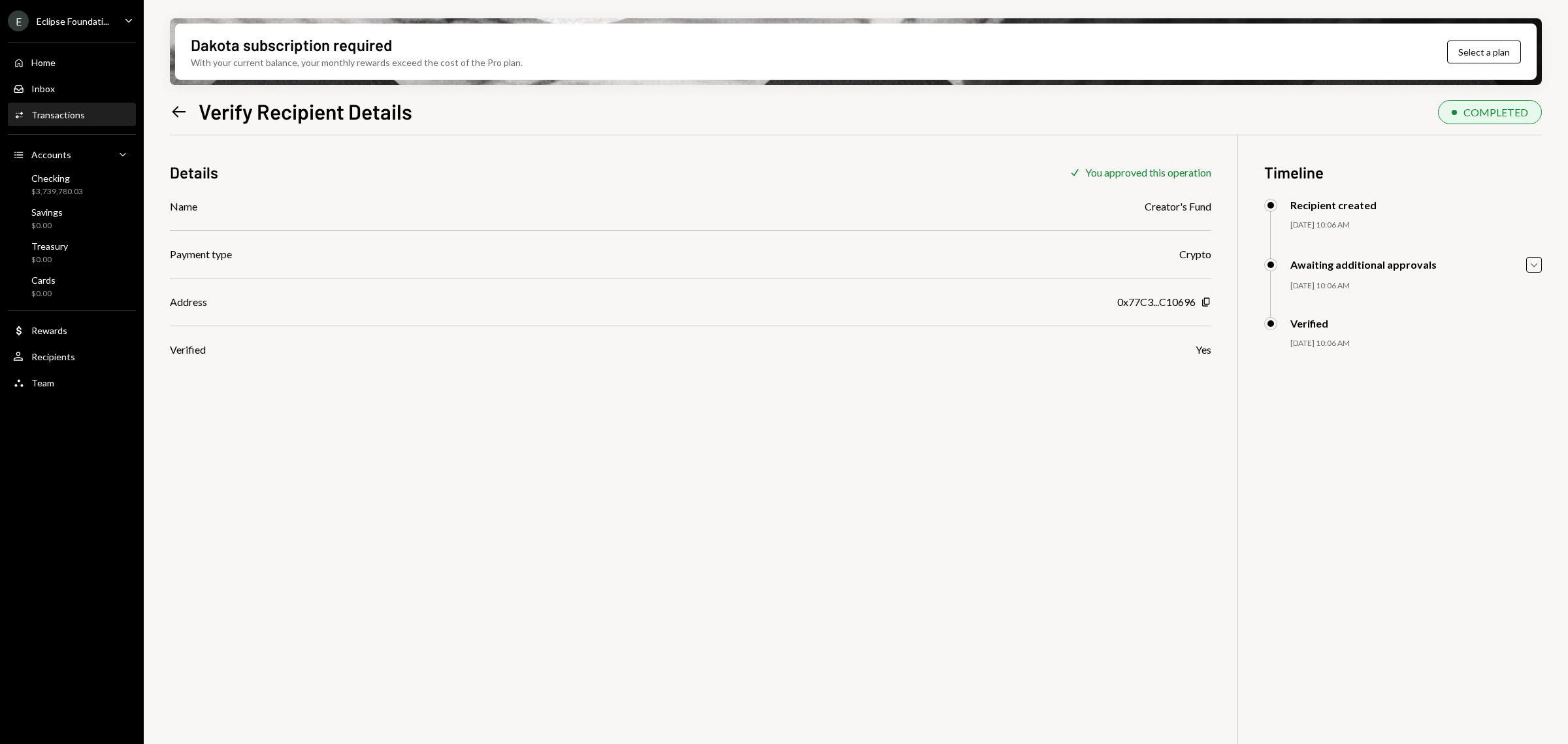
click at [173, 112] on icon "Left Arrow" at bounding box center [178, 111] width 18 height 18
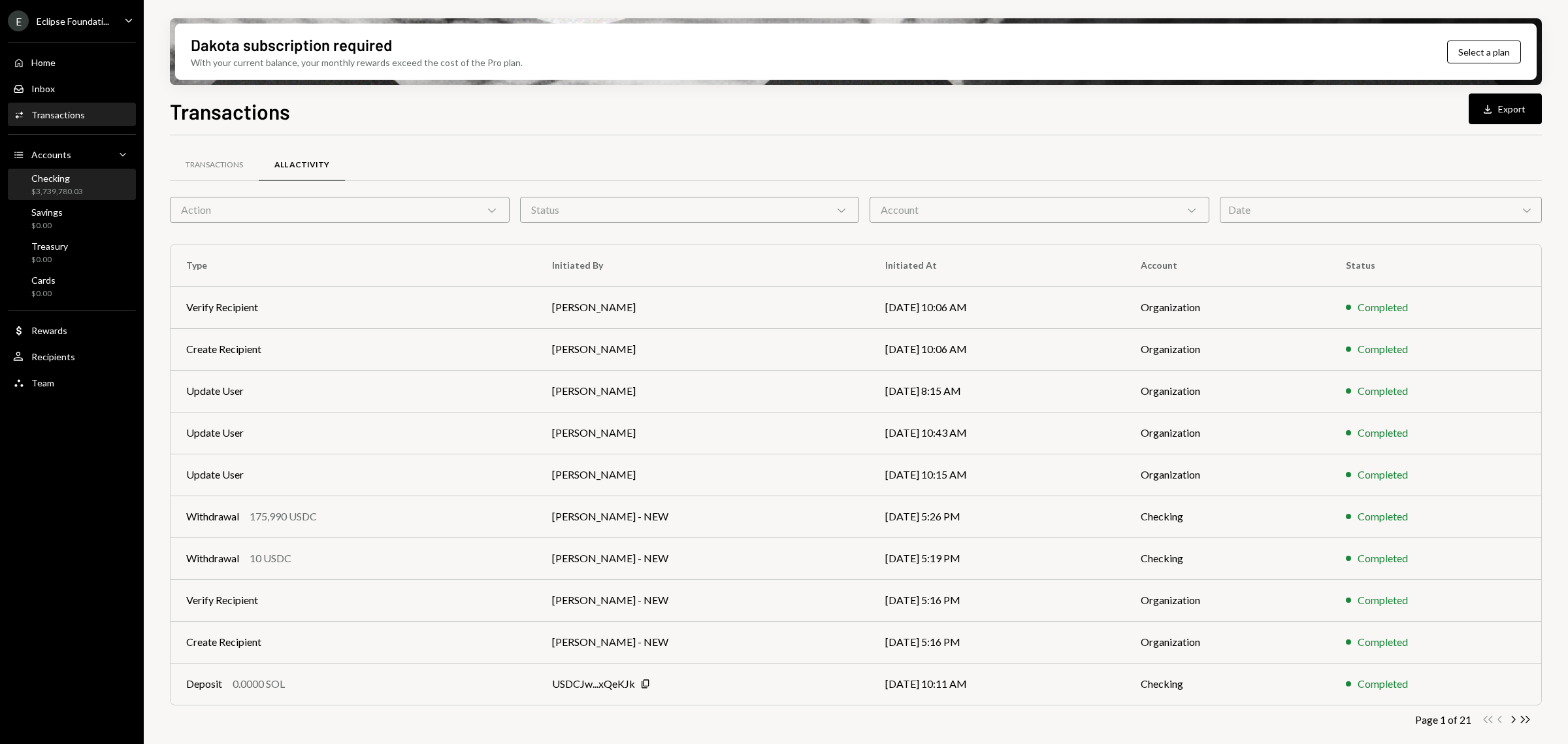
click at [73, 187] on div "$3,739,780.03" at bounding box center [57, 192] width 51 height 11
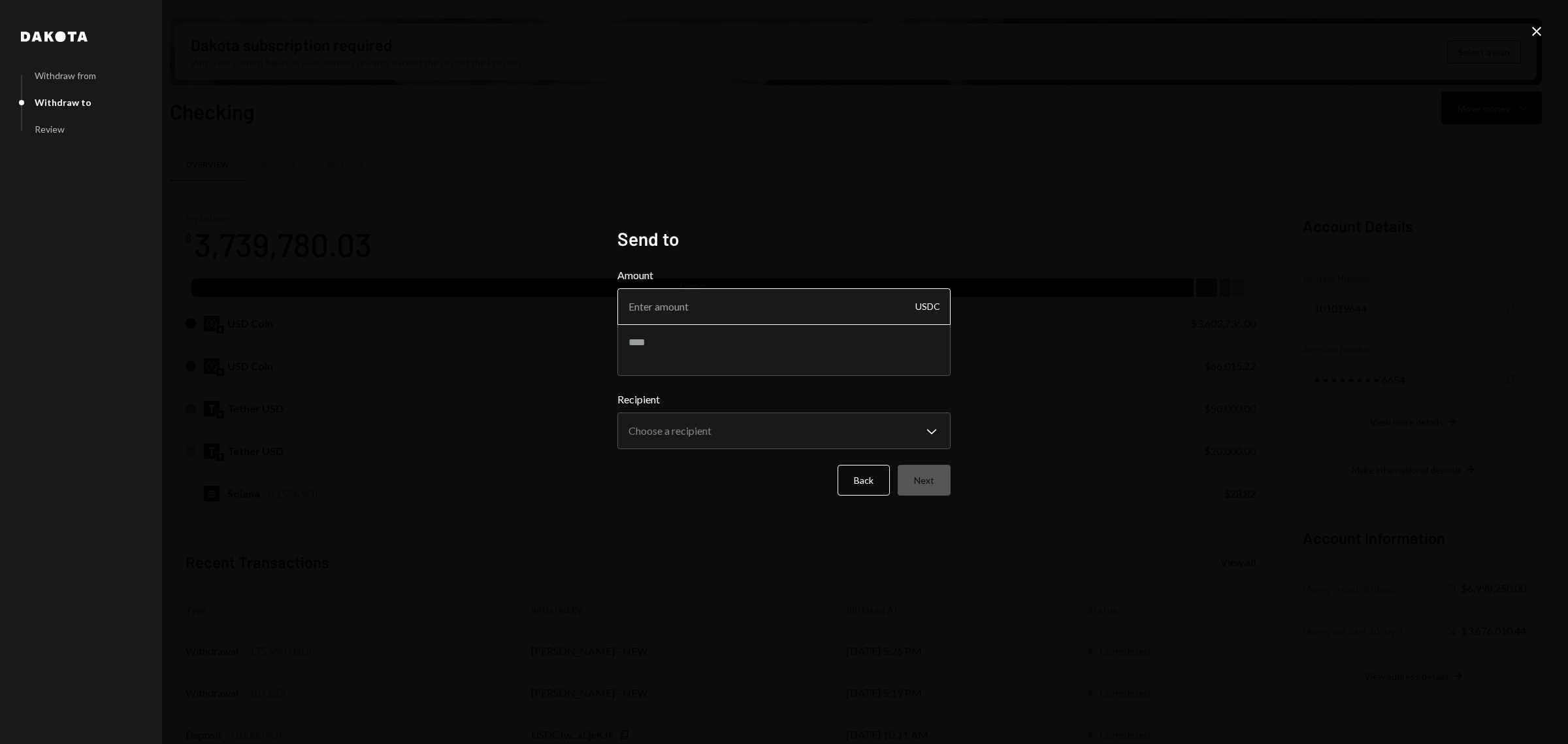
click at [720, 305] on input "Amount" at bounding box center [783, 307] width 333 height 37
type input "3"
click at [687, 380] on form "**********" at bounding box center [783, 381] width 333 height 228
click at [689, 345] on textarea at bounding box center [783, 349] width 333 height 52
type textarea "**********"
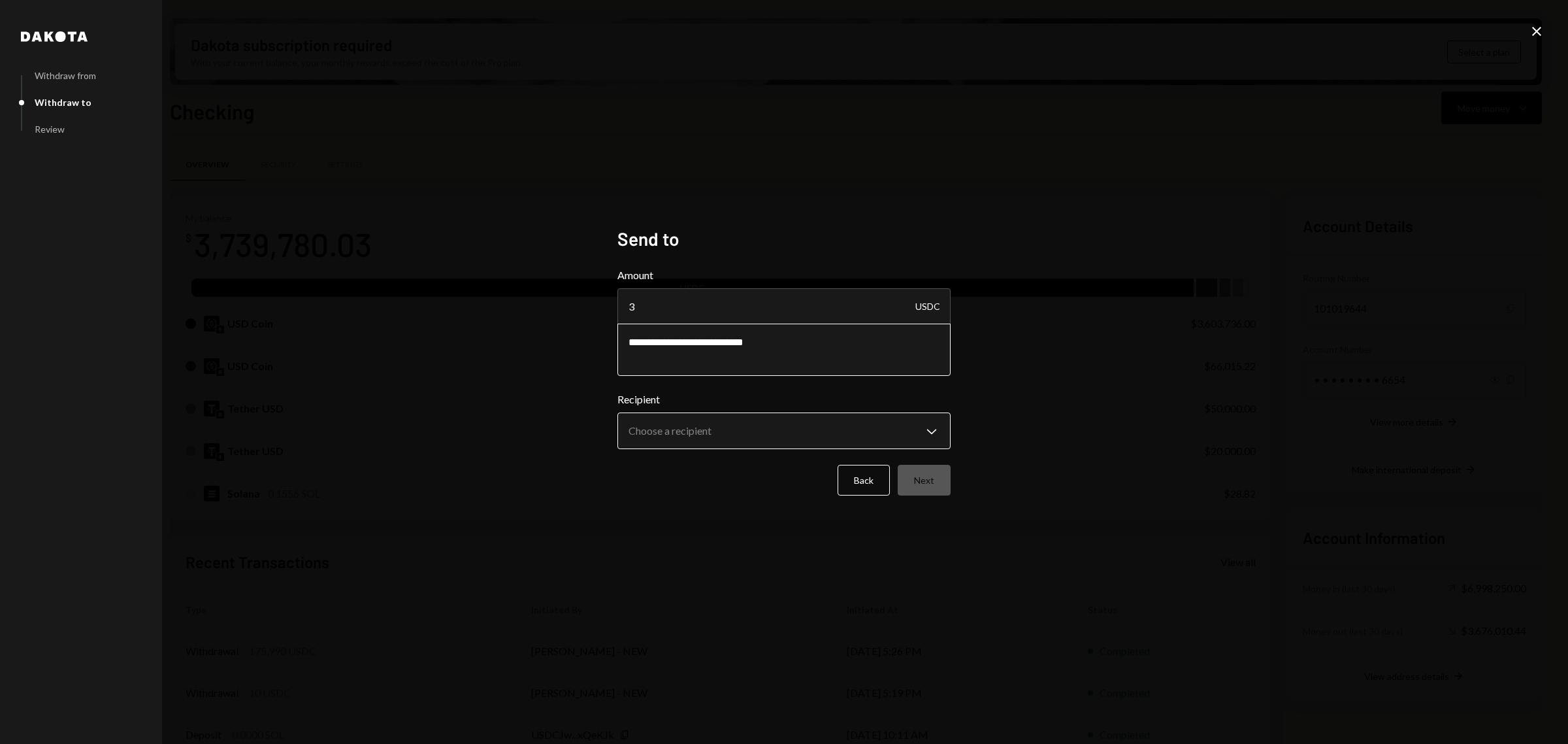
click at [722, 430] on body "E Eclipse Foundati... Caret Down Home Home Inbox Inbox Activities Transactions …" at bounding box center [784, 372] width 1568 height 744
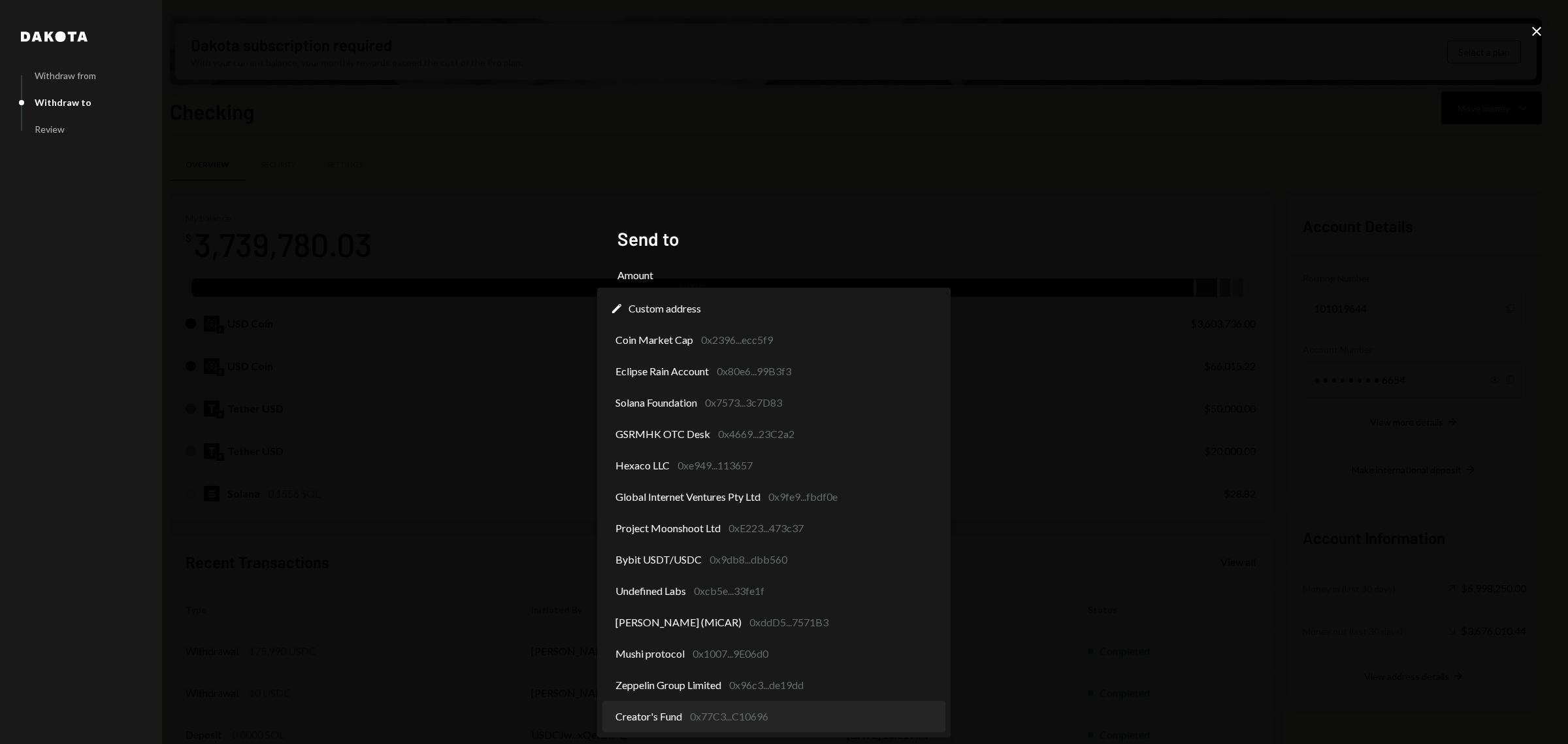
select select "**********"
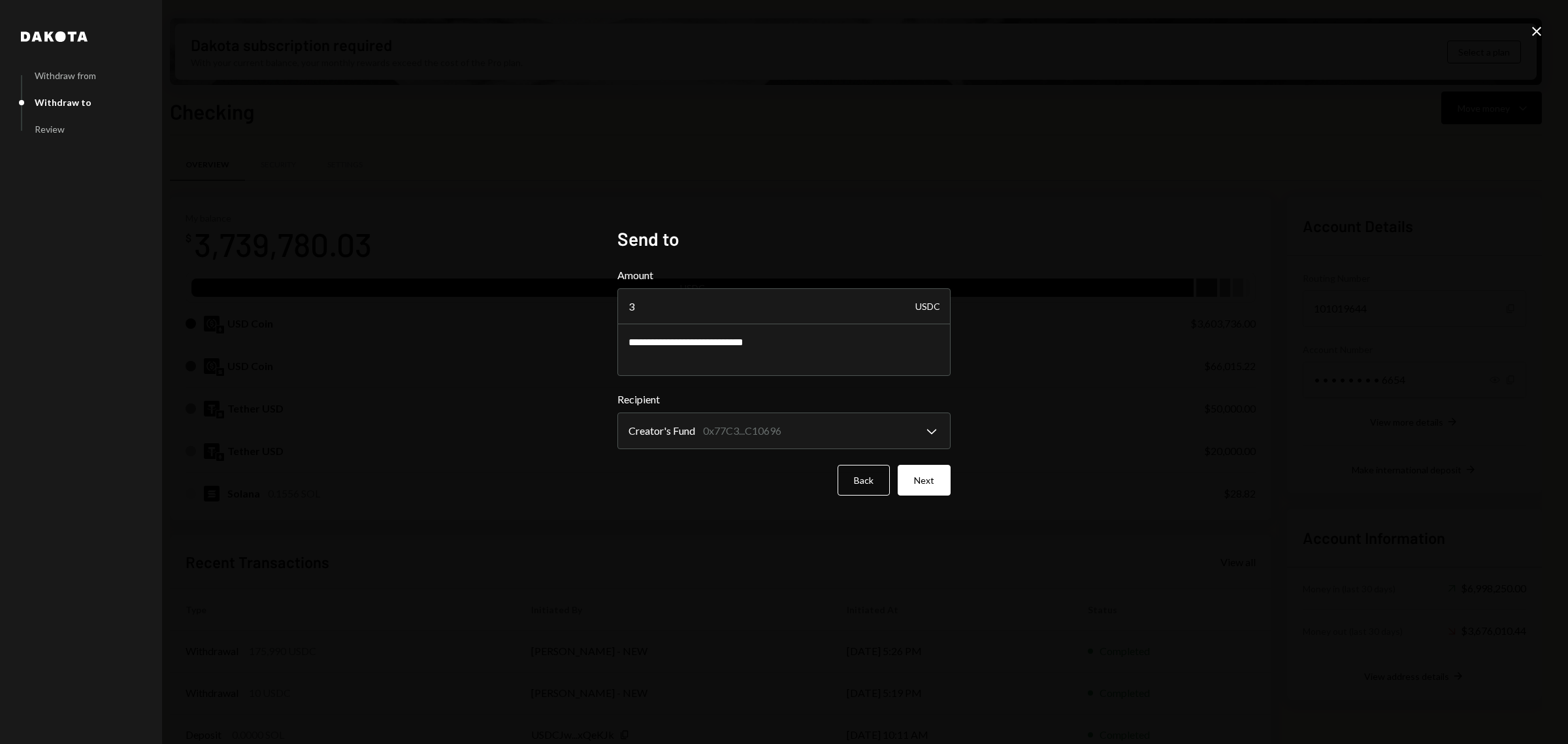
drag, startPoint x: 1128, startPoint y: 534, endPoint x: 1079, endPoint y: 521, distance: 50.7
click at [1128, 533] on div "**********" at bounding box center [784, 372] width 1568 height 744
click at [919, 468] on button "Next" at bounding box center [924, 480] width 53 height 31
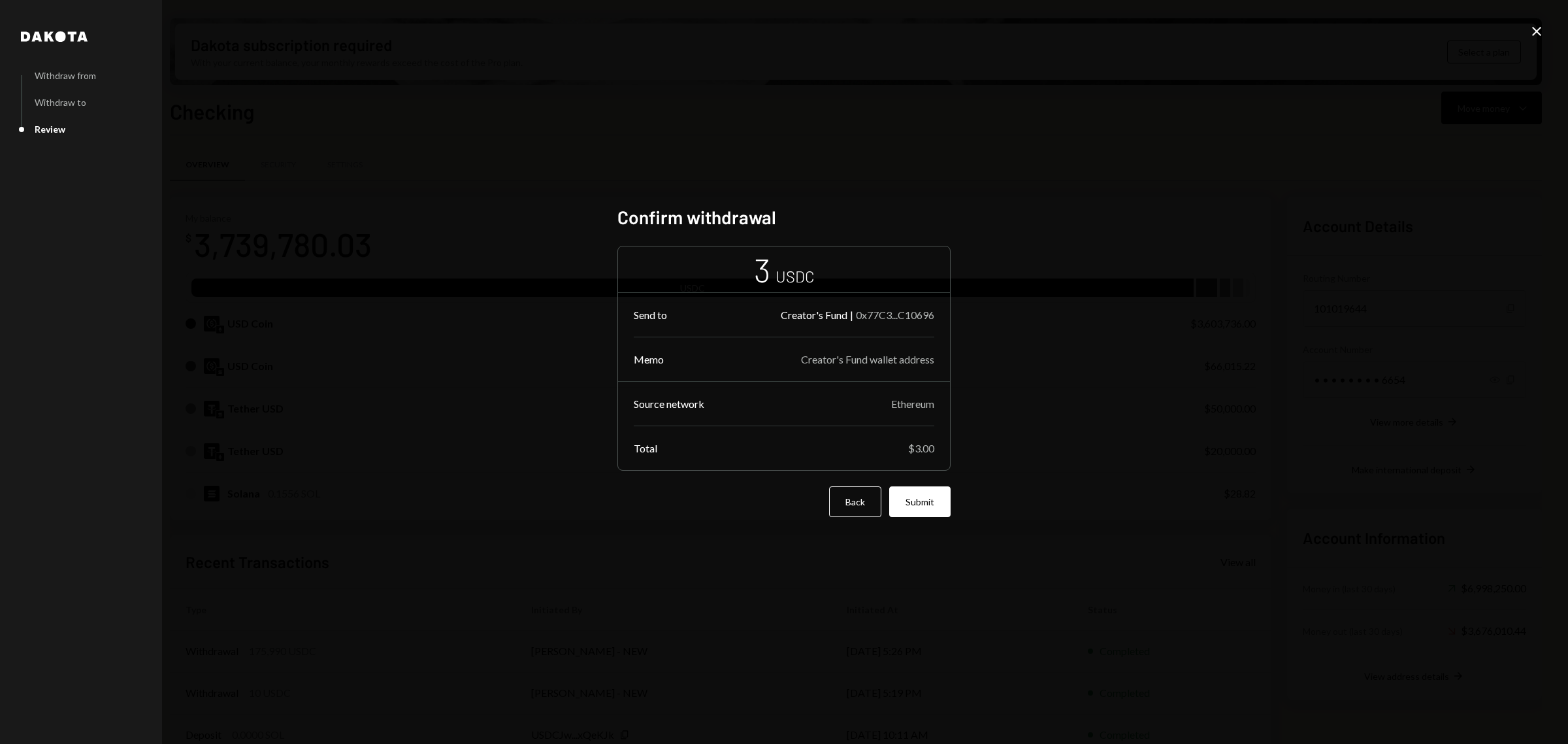
click at [917, 507] on button "Submit" at bounding box center [920, 502] width 62 height 31
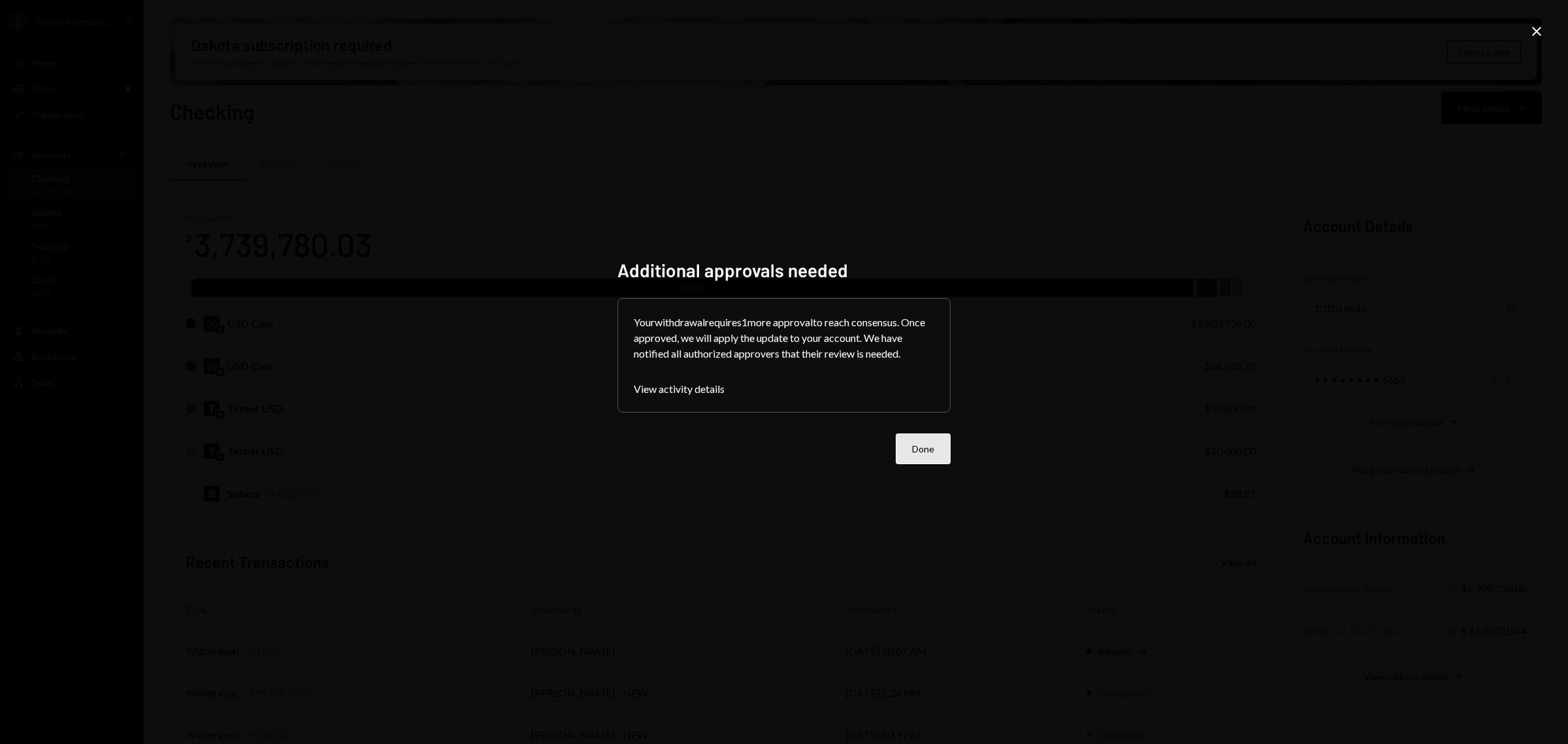
click at [925, 449] on button "Done" at bounding box center [924, 449] width 55 height 31
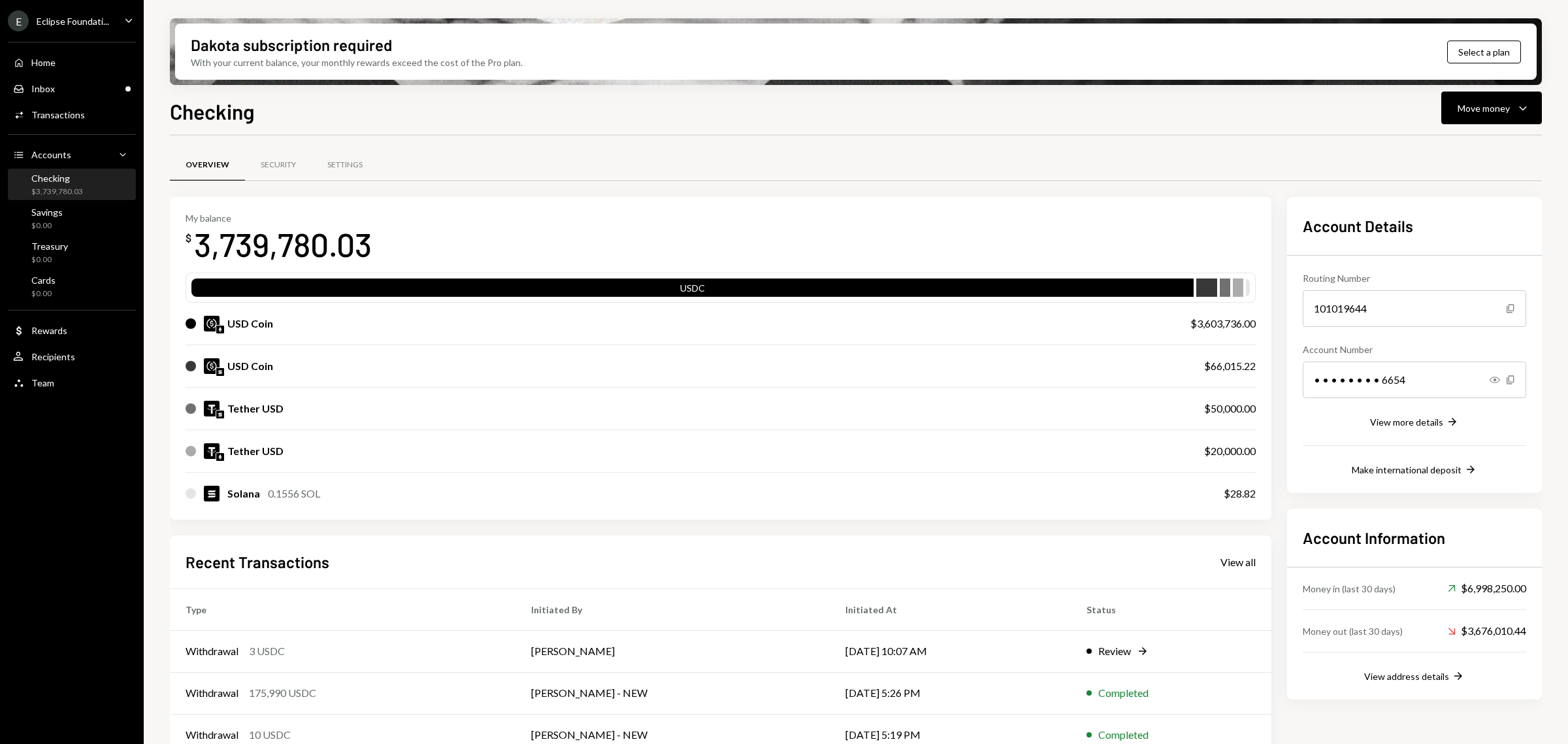
click at [66, 23] on div "Eclipse Foundati..." at bounding box center [73, 21] width 73 height 11
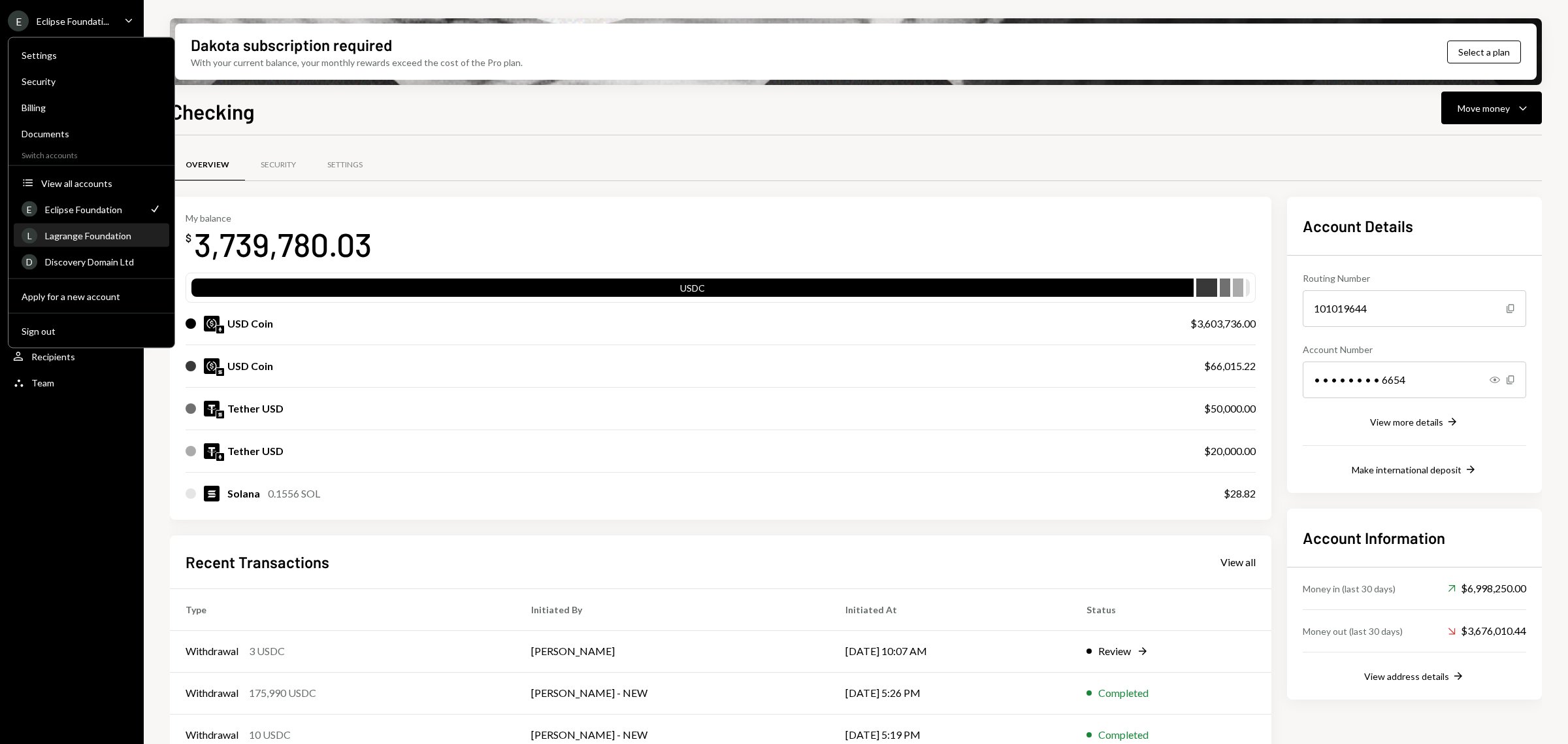
click at [93, 232] on div "Lagrange Foundation" at bounding box center [104, 235] width 116 height 11
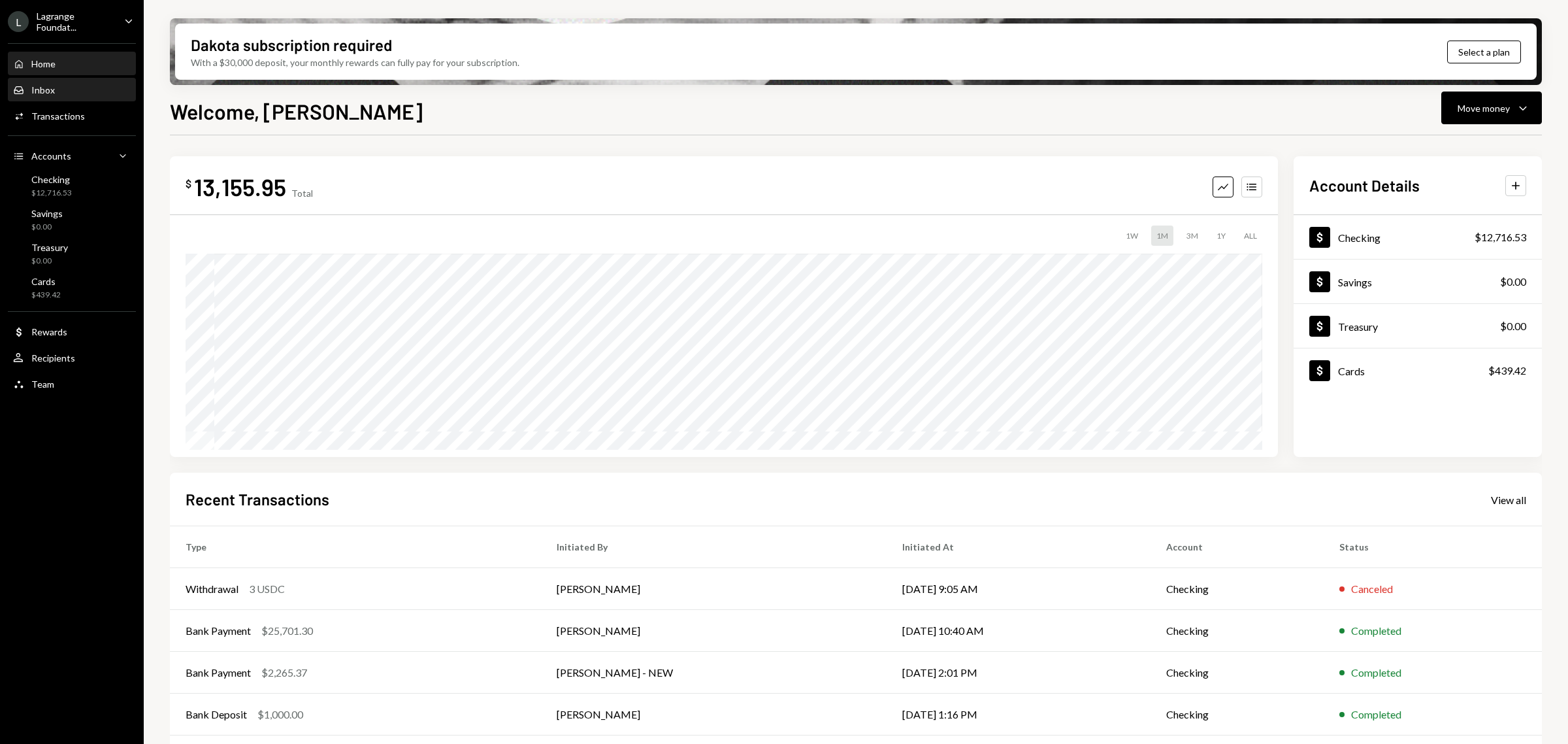
click at [65, 92] on div "Inbox Inbox" at bounding box center [71, 90] width 117 height 12
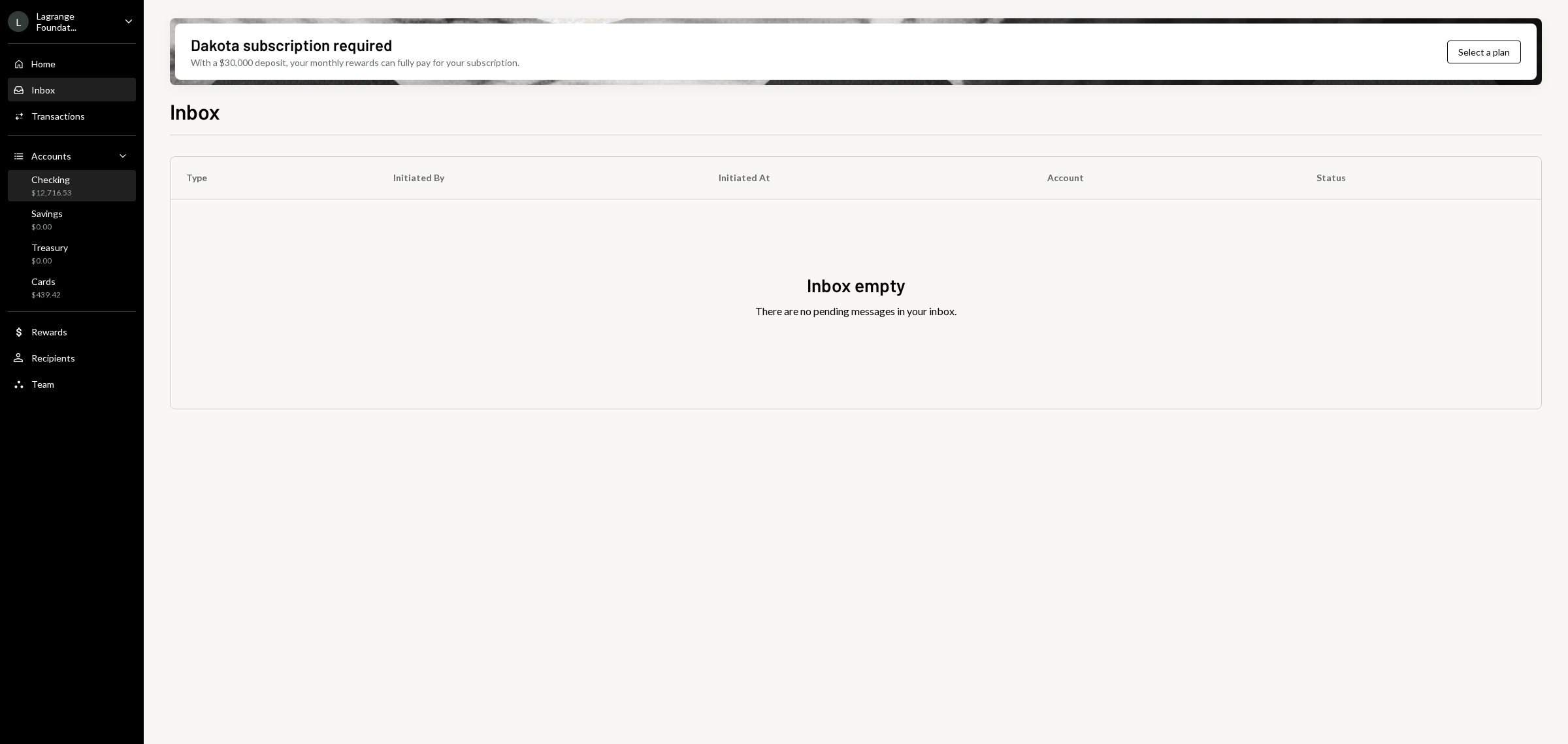
click at [56, 194] on div "$12,716.53" at bounding box center [51, 193] width 40 height 11
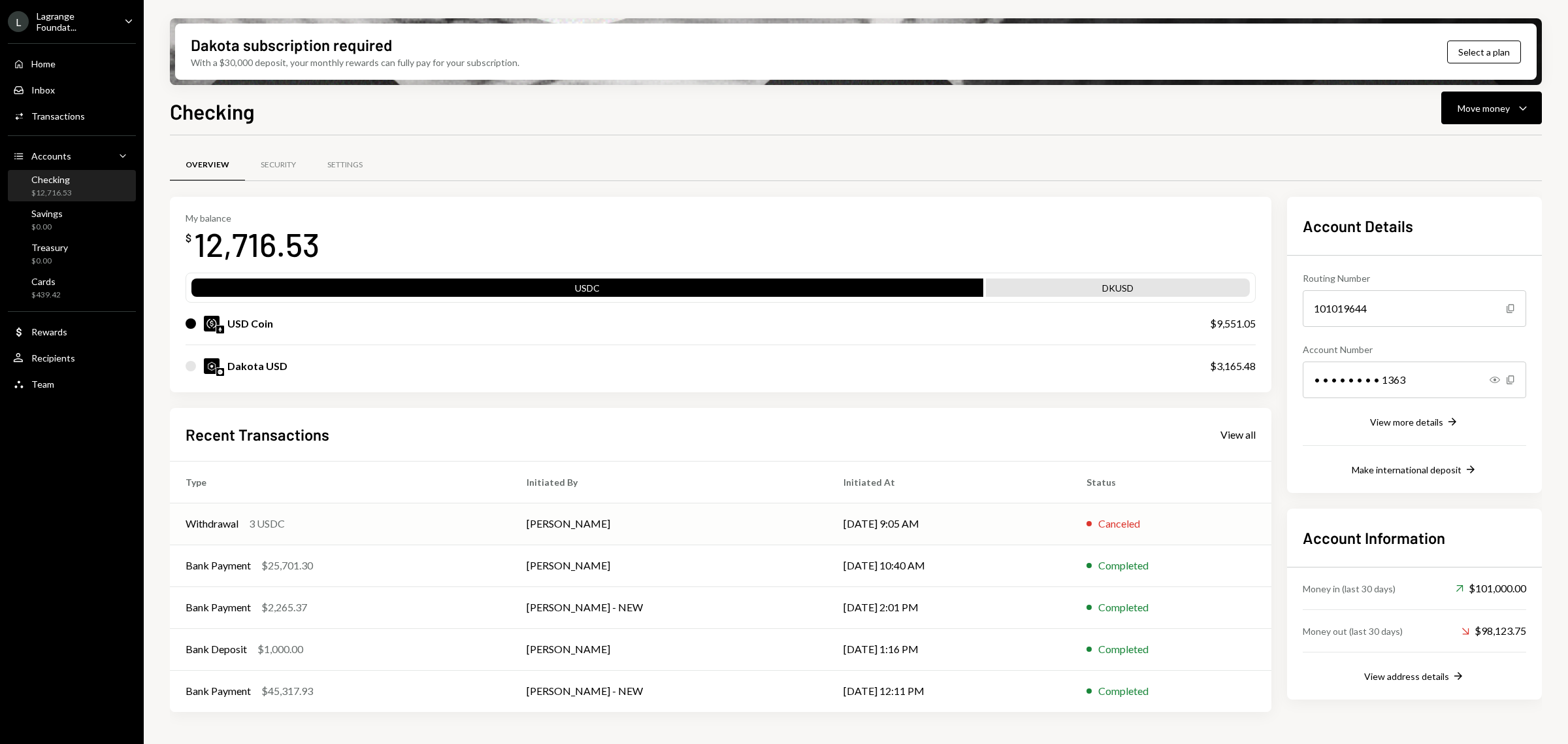
click at [385, 521] on div "Withdrawal 3 USDC" at bounding box center [341, 523] width 310 height 15
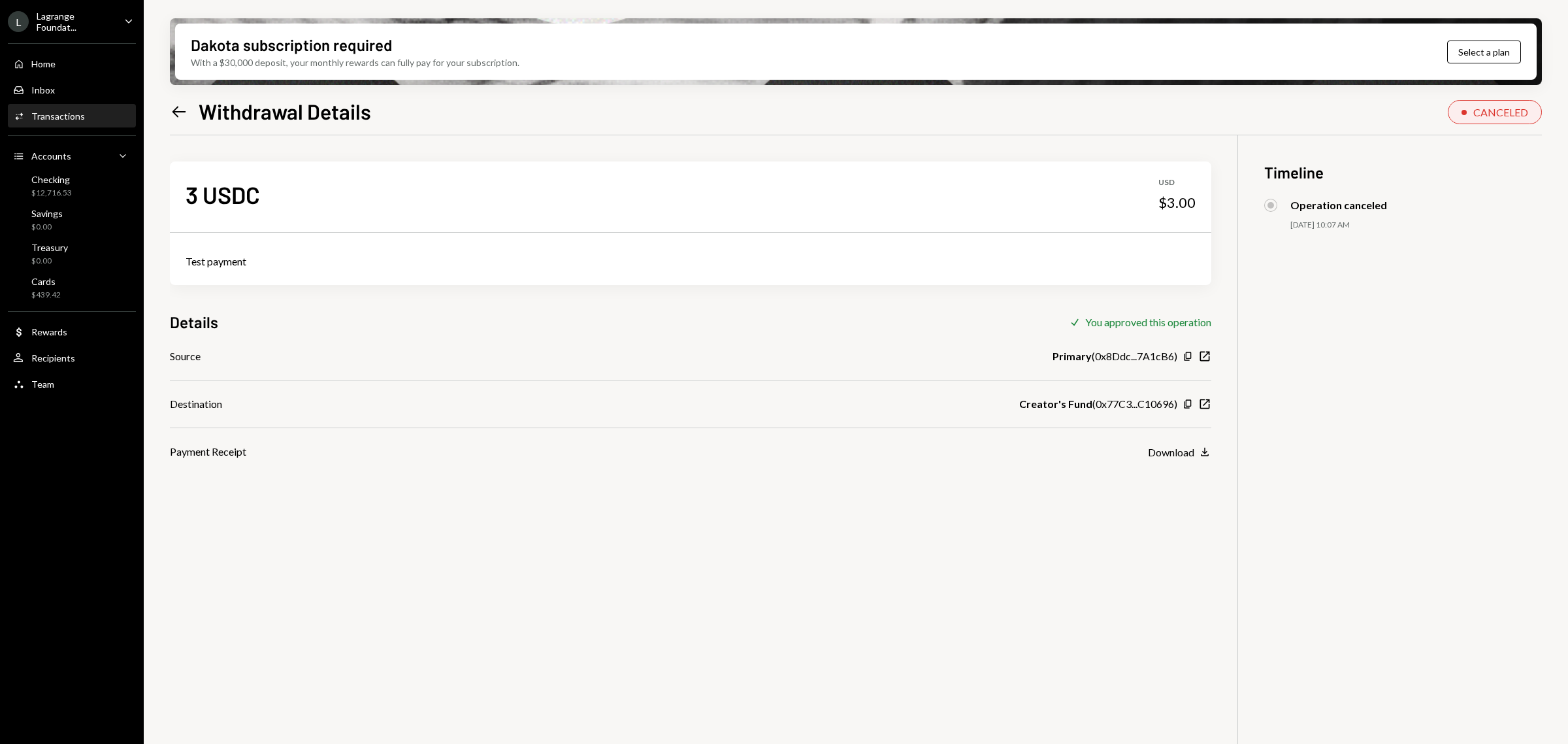
click at [183, 116] on icon "Left Arrow" at bounding box center [178, 111] width 18 height 18
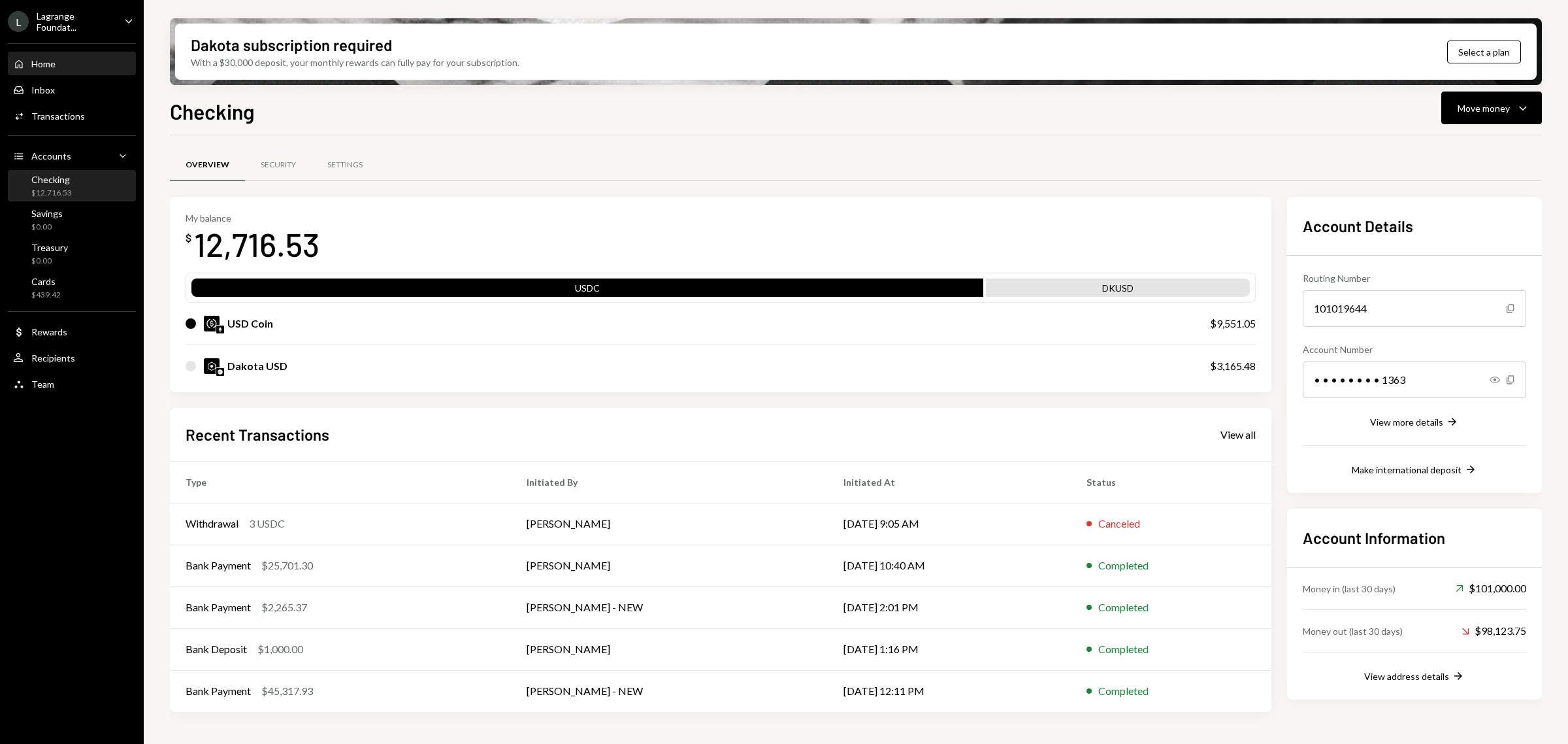
click at [69, 64] on div "Home Home" at bounding box center [71, 64] width 117 height 12
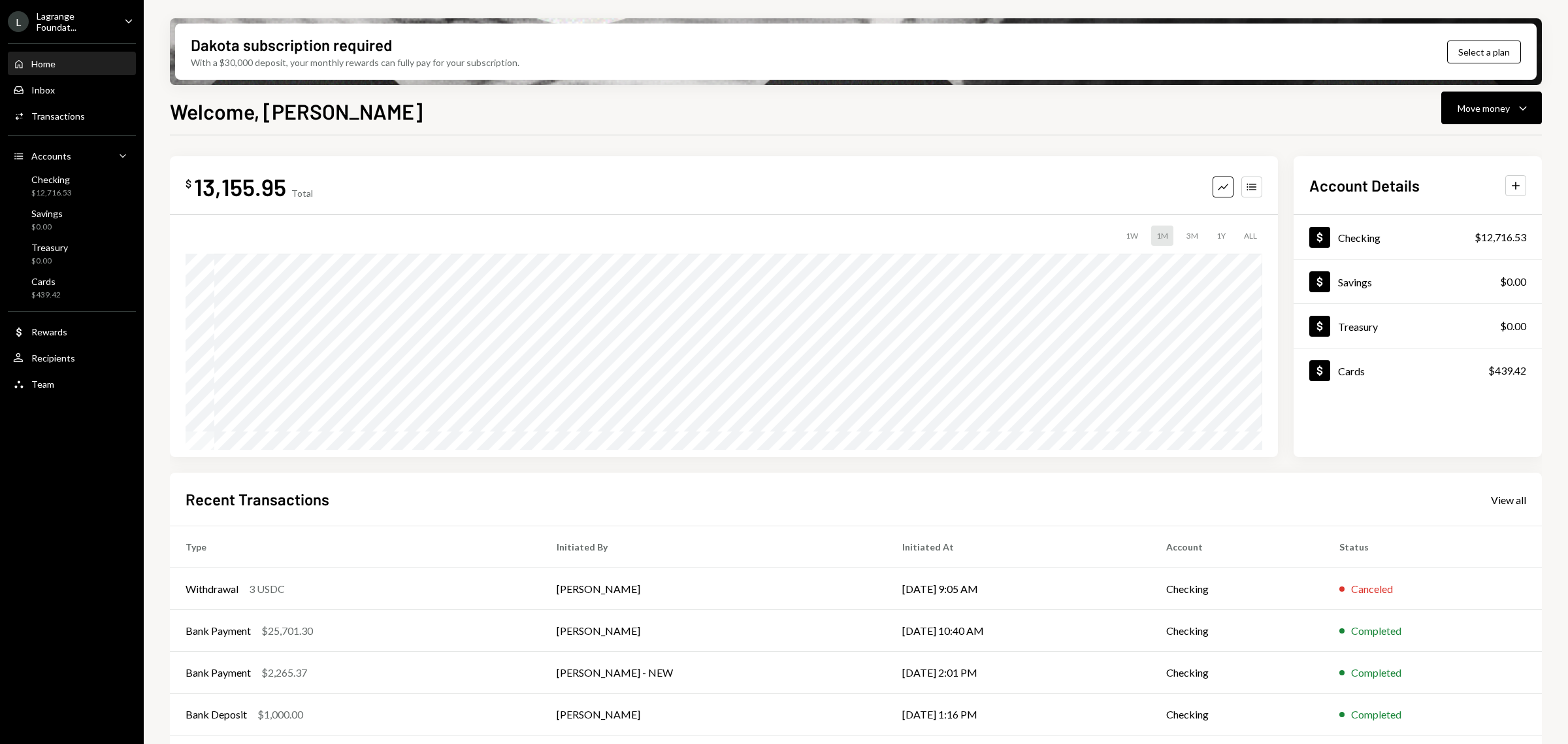
click at [85, 21] on div "Lagrange Foundat..." at bounding box center [75, 21] width 77 height 22
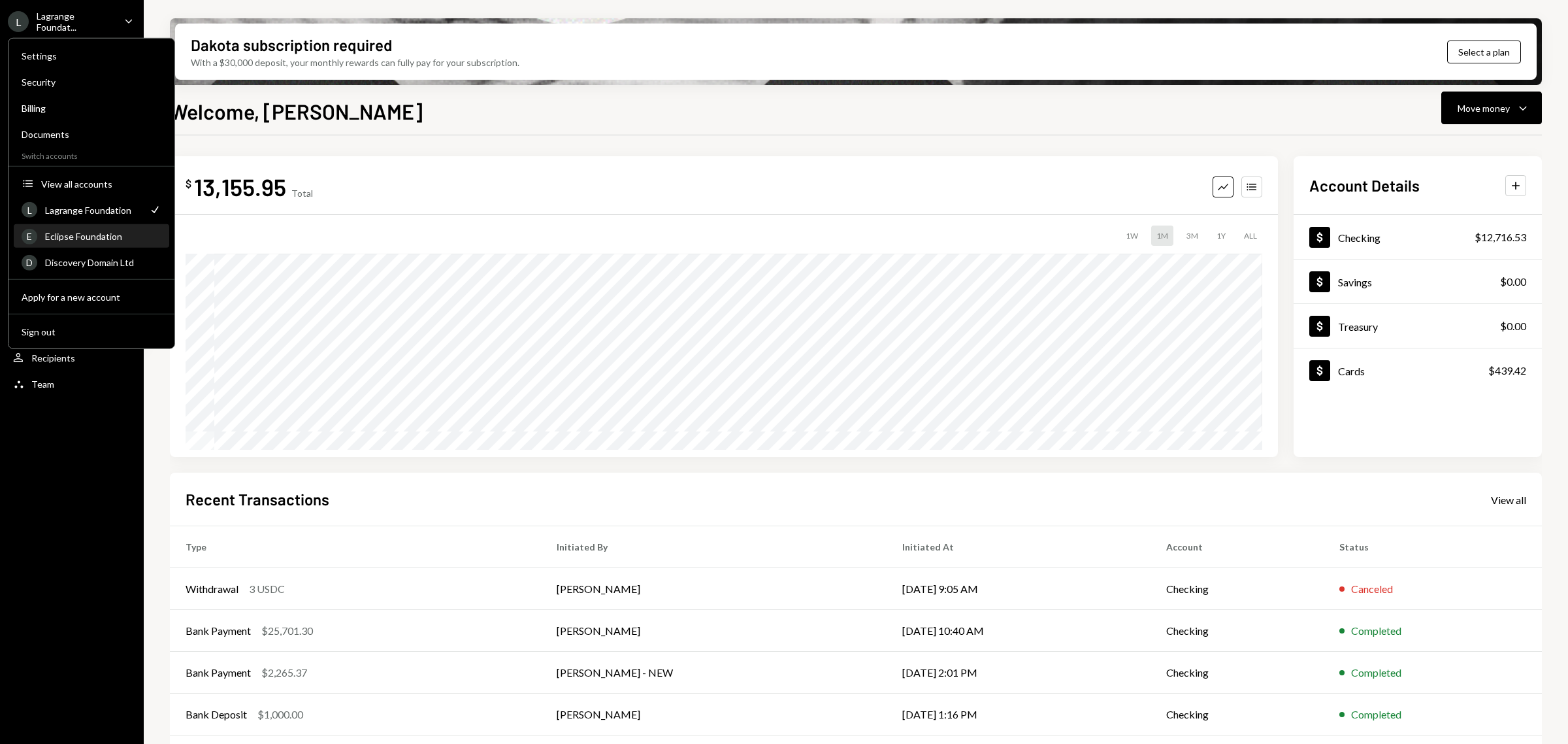
click at [70, 240] on div "Eclipse Foundation" at bounding box center [104, 235] width 116 height 11
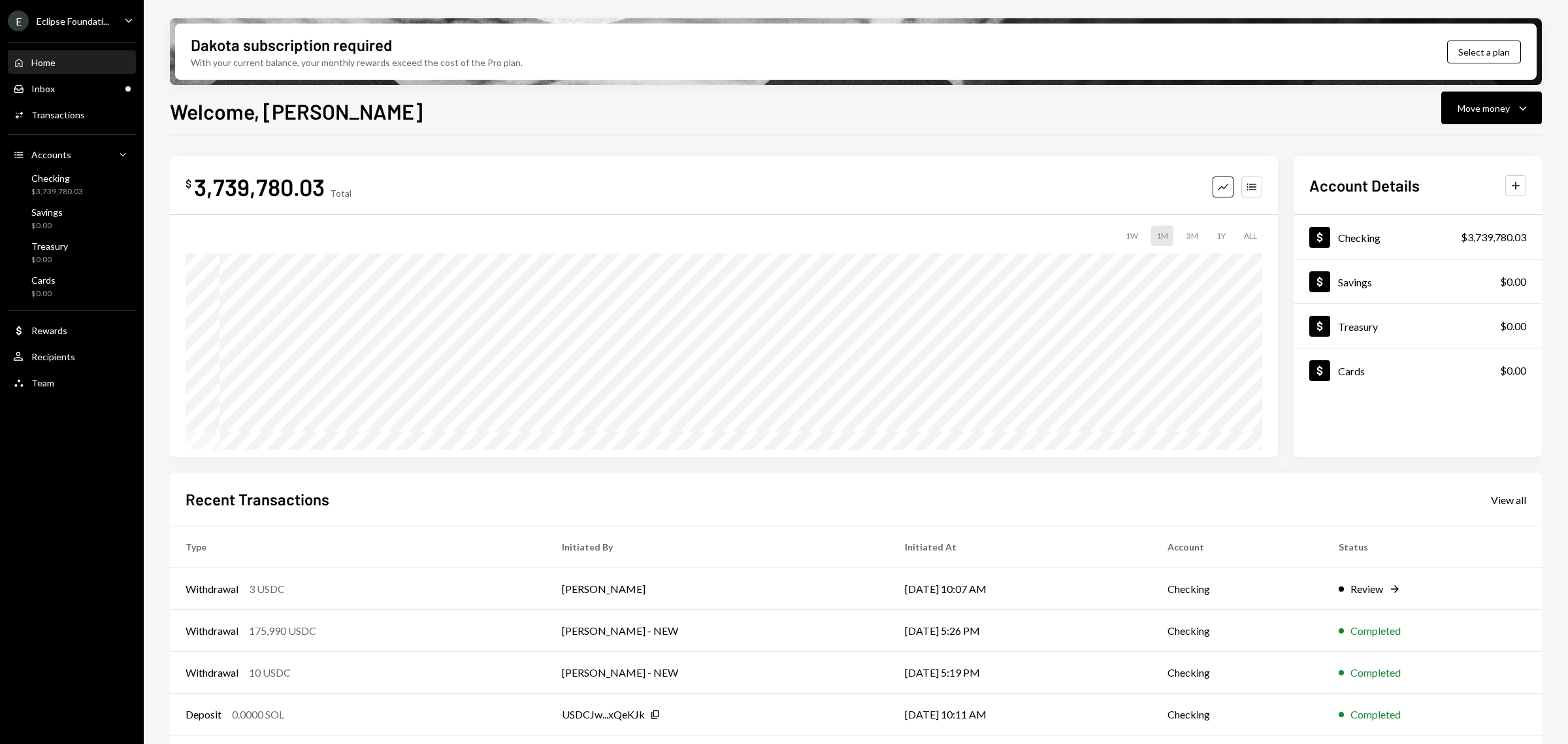
click at [96, 23] on div "Eclipse Foundati..." at bounding box center [73, 21] width 73 height 11
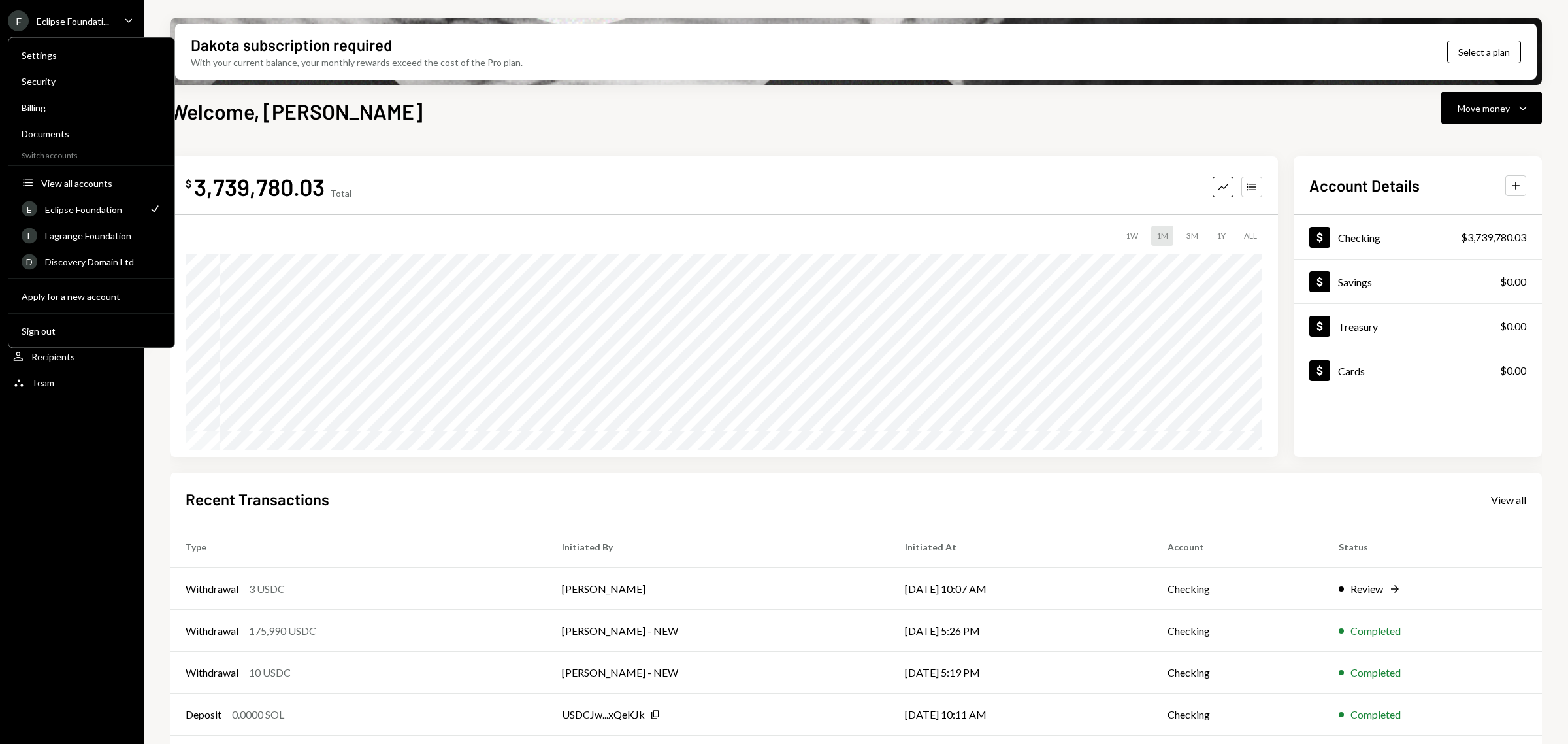
click at [83, 500] on div "E Eclipse Foundati... Caret Down Home Home Inbox Inbox Activities Transactions …" at bounding box center [72, 372] width 144 height 744
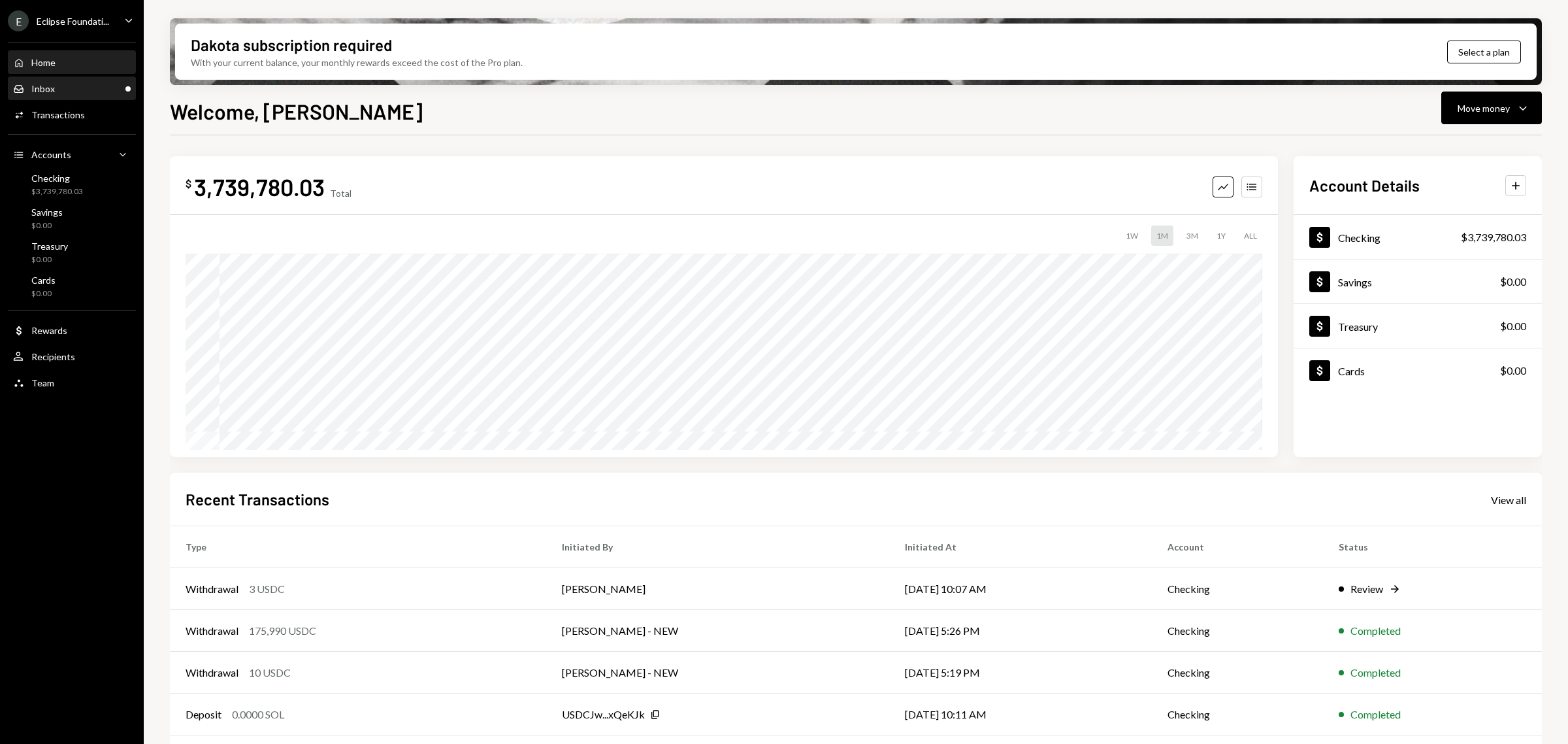
click at [73, 85] on div "Inbox Inbox" at bounding box center [71, 89] width 117 height 12
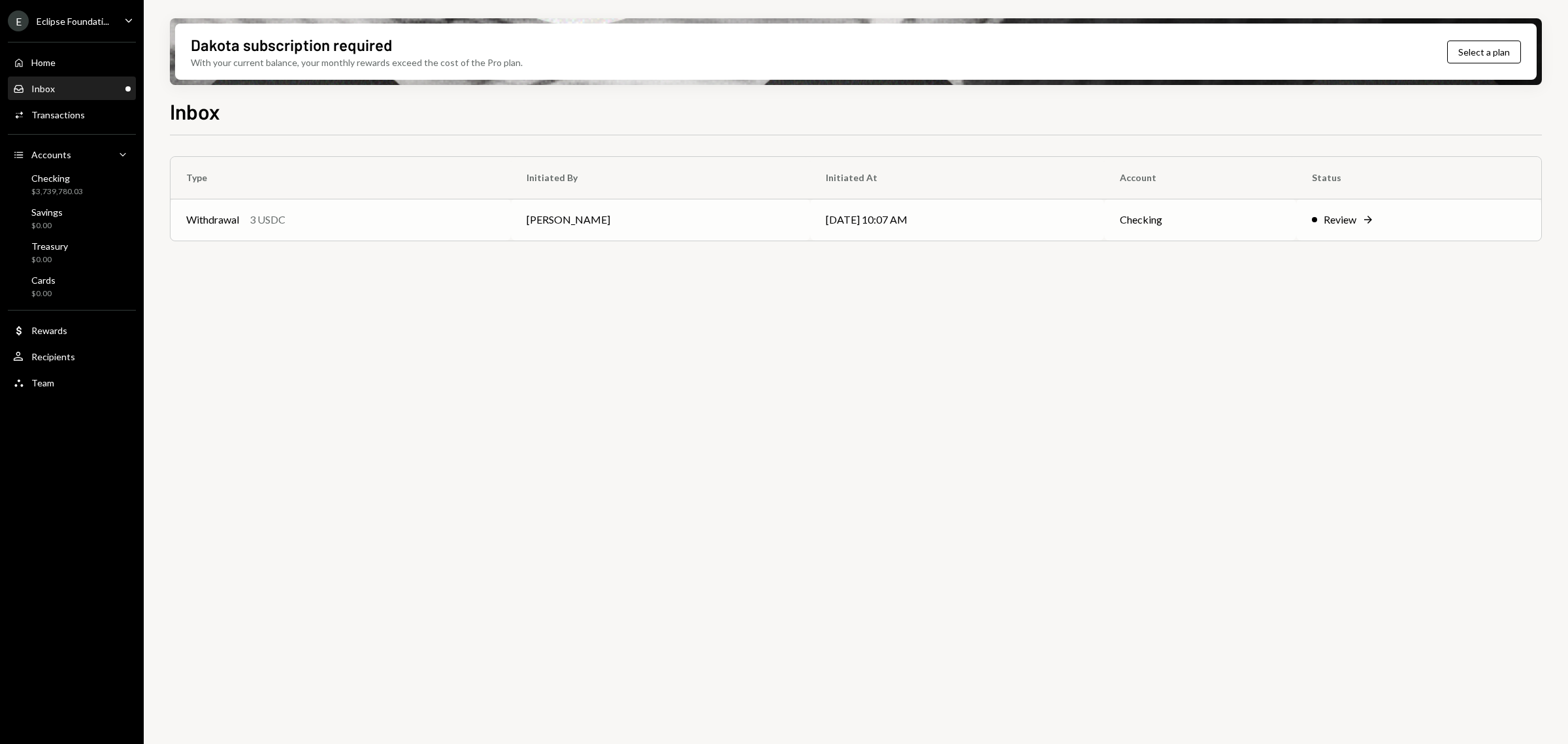
click at [745, 213] on td "[PERSON_NAME]" at bounding box center [661, 219] width 300 height 42
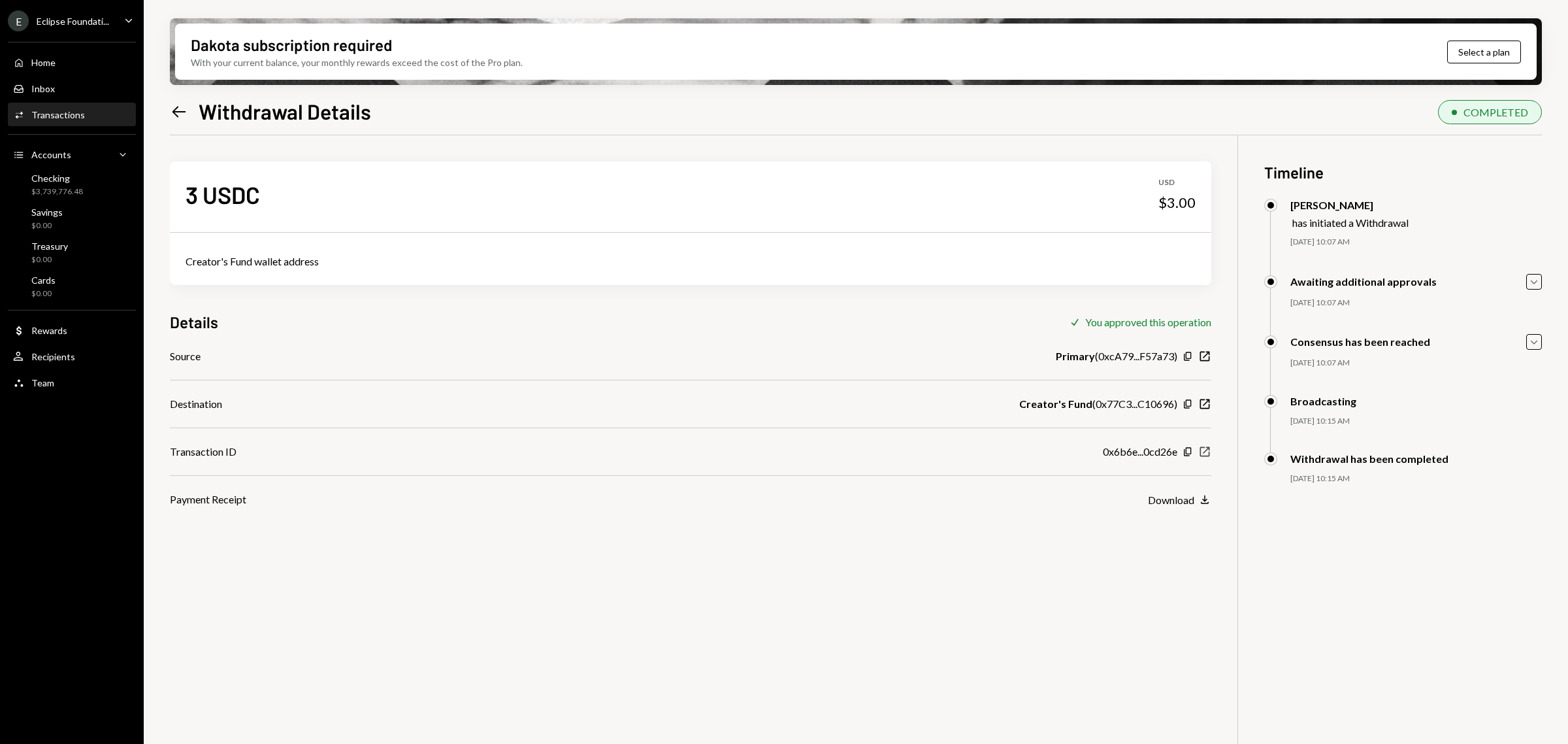
click at [1207, 452] on icon "New Window" at bounding box center [1204, 451] width 13 height 13
click at [496, 601] on div "3 USDC USD $3.00 Creator's Fund wallet address Details Check You approved this …" at bounding box center [855, 507] width 1372 height 744
click at [298, 574] on div "3 USDC USD $3.00 Creator's Fund wallet address Details Check You approved this …" at bounding box center [855, 507] width 1372 height 744
click at [45, 196] on div "Checking $3,739,776.47" at bounding box center [71, 184] width 117 height 30
